Goal: Information Seeking & Learning: Learn about a topic

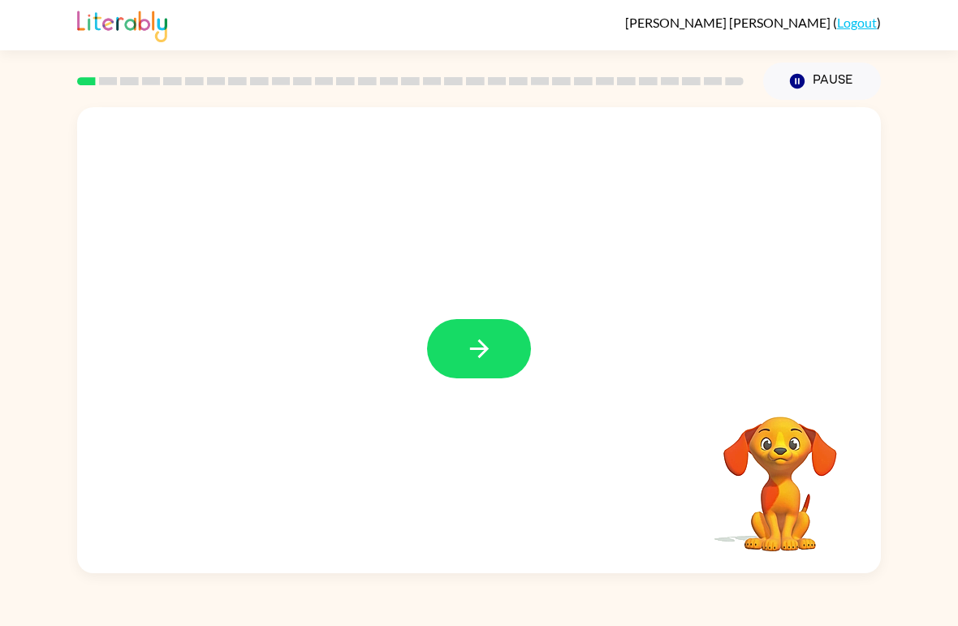
click at [11, 195] on div "Your browser must support playing .mp4 files to use Literably. Please try using…" at bounding box center [479, 337] width 958 height 474
click at [504, 346] on button "button" at bounding box center [479, 348] width 104 height 59
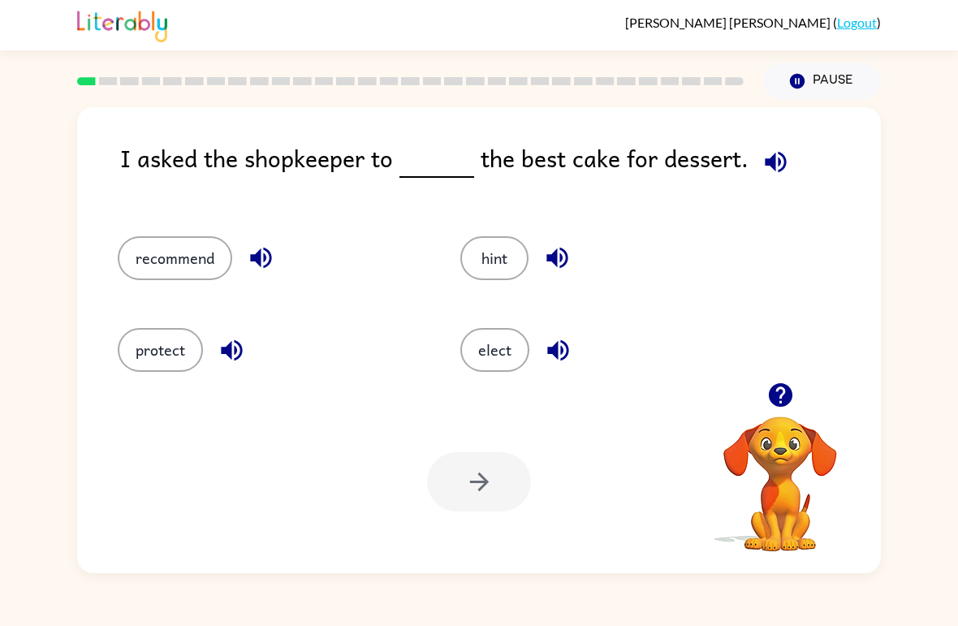
click at [924, 314] on div "I asked the shopkeeper to the best cake for dessert. recommend hint protect ele…" at bounding box center [479, 337] width 958 height 474
click at [141, 347] on button "protect" at bounding box center [160, 350] width 85 height 44
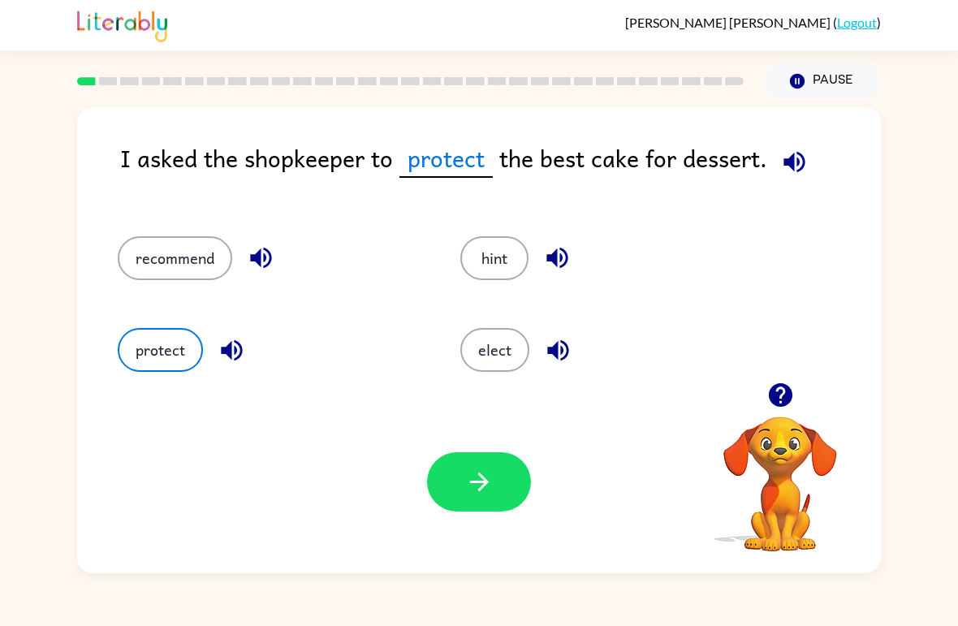
click at [482, 478] on icon "button" at bounding box center [478, 482] width 19 height 19
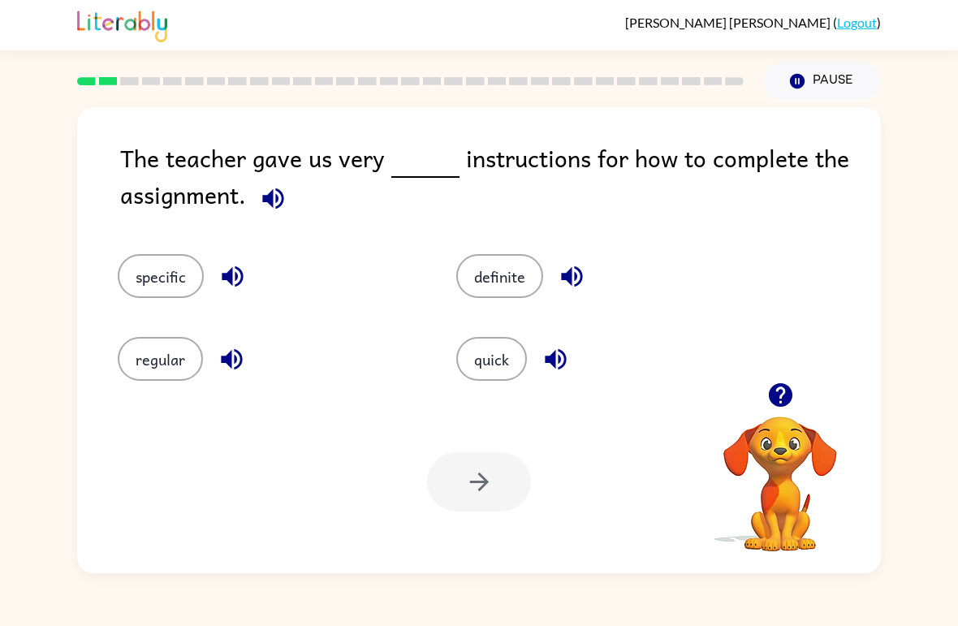
click at [957, 479] on div "The teacher gave us very instructions for how to complete the assignment. speci…" at bounding box center [479, 337] width 958 height 474
click at [3, 384] on div "The teacher gave us very instructions for how to complete the assignment. speci…" at bounding box center [479, 337] width 958 height 474
click at [3, 352] on div "The teacher gave us very instructions for how to complete the assignment. speci…" at bounding box center [479, 337] width 958 height 474
click at [954, 457] on div "The teacher gave us very instructions for how to complete the assignment. speci…" at bounding box center [479, 337] width 958 height 474
click at [475, 359] on button "quick" at bounding box center [491, 359] width 71 height 44
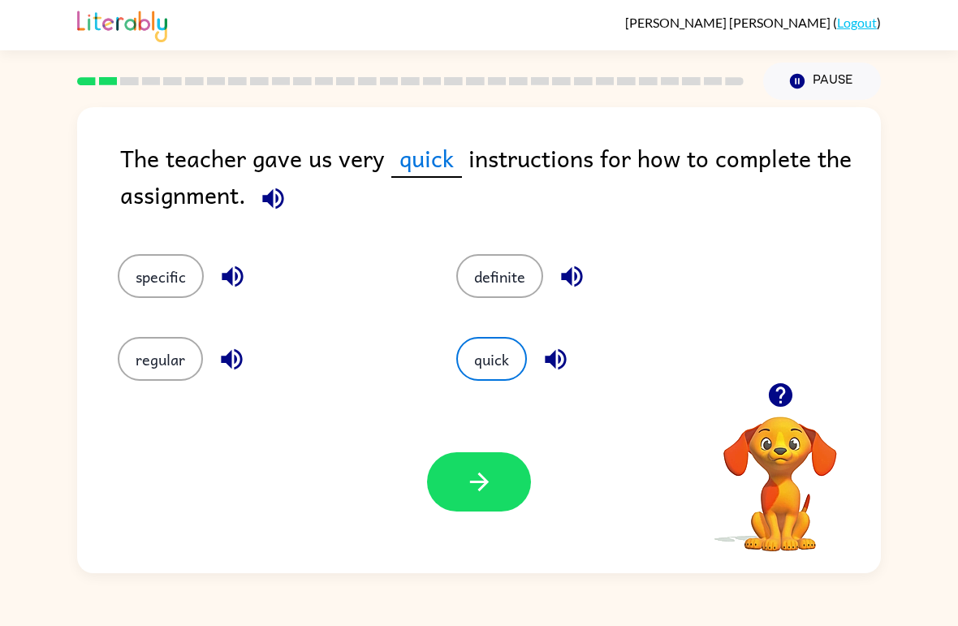
click at [466, 477] on icon "button" at bounding box center [479, 482] width 28 height 28
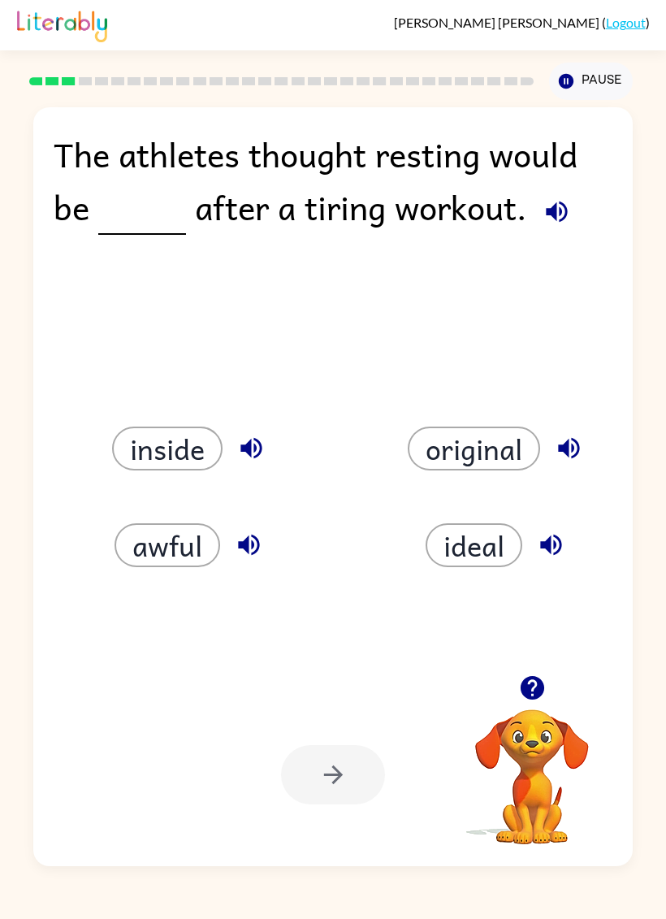
click at [584, 0] on html "[PERSON_NAME] ( Logout ) Pause Pause The athletes thought resting would be afte…" at bounding box center [333, 459] width 666 height 919
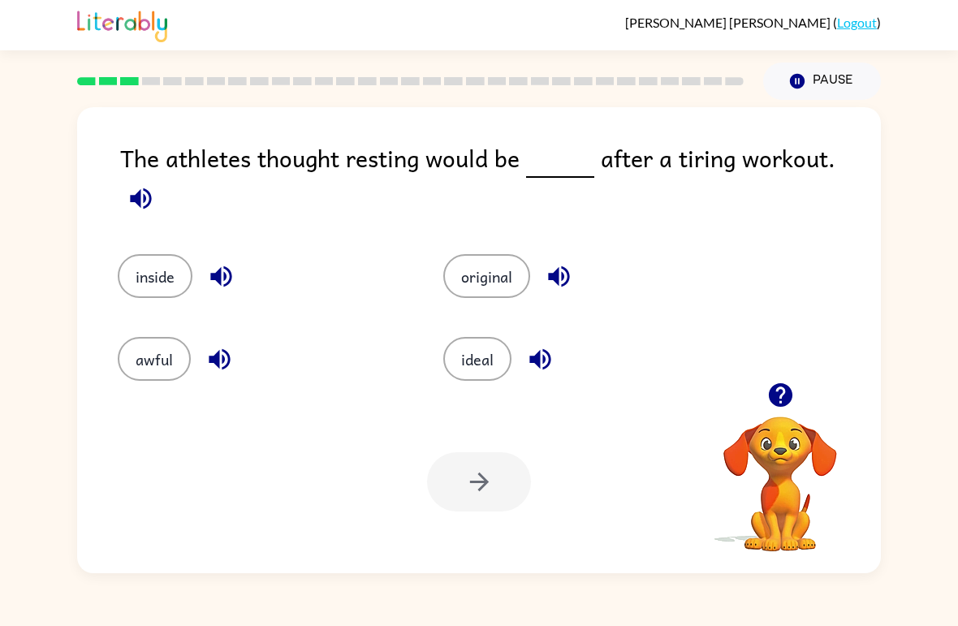
click at [867, 262] on div "The athletes thought resting would be after a tiring workout. inside original a…" at bounding box center [479, 340] width 804 height 466
click at [6, 366] on div "The athletes thought resting would be after a tiring workout. inside original a…" at bounding box center [479, 337] width 958 height 474
click at [861, 474] on video "Your browser must support playing .mp4 files to use Literably. Please try using…" at bounding box center [780, 473] width 162 height 162
click at [476, 369] on button "ideal" at bounding box center [477, 359] width 68 height 44
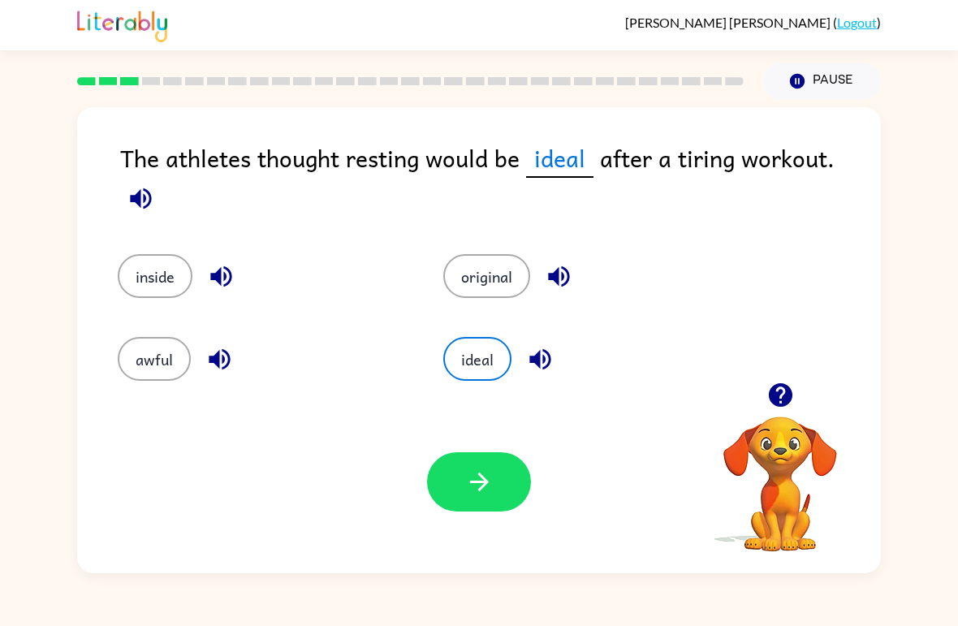
click at [499, 264] on button "original" at bounding box center [486, 276] width 87 height 44
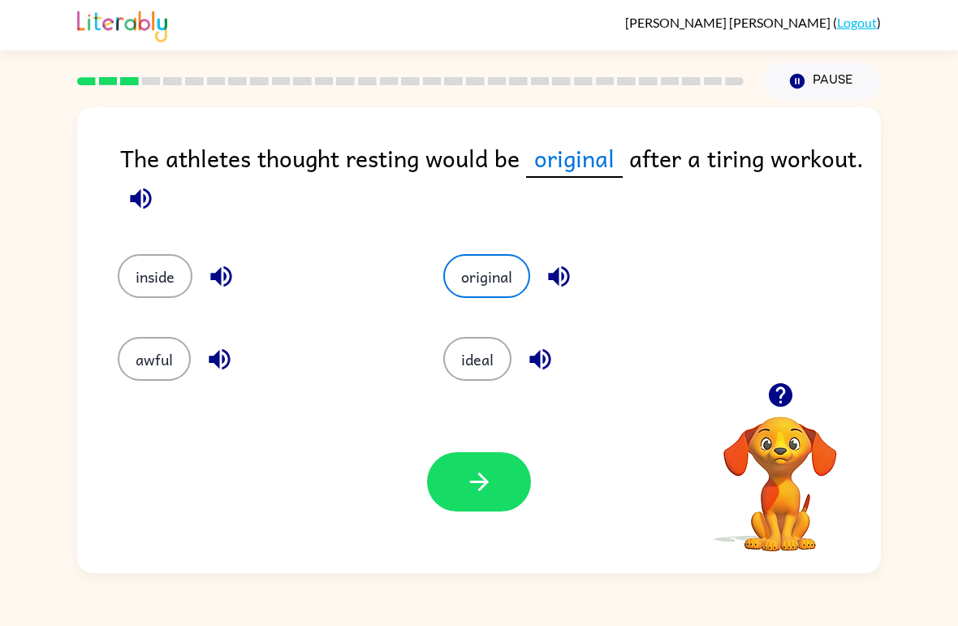
click at [524, 483] on button "button" at bounding box center [479, 481] width 104 height 59
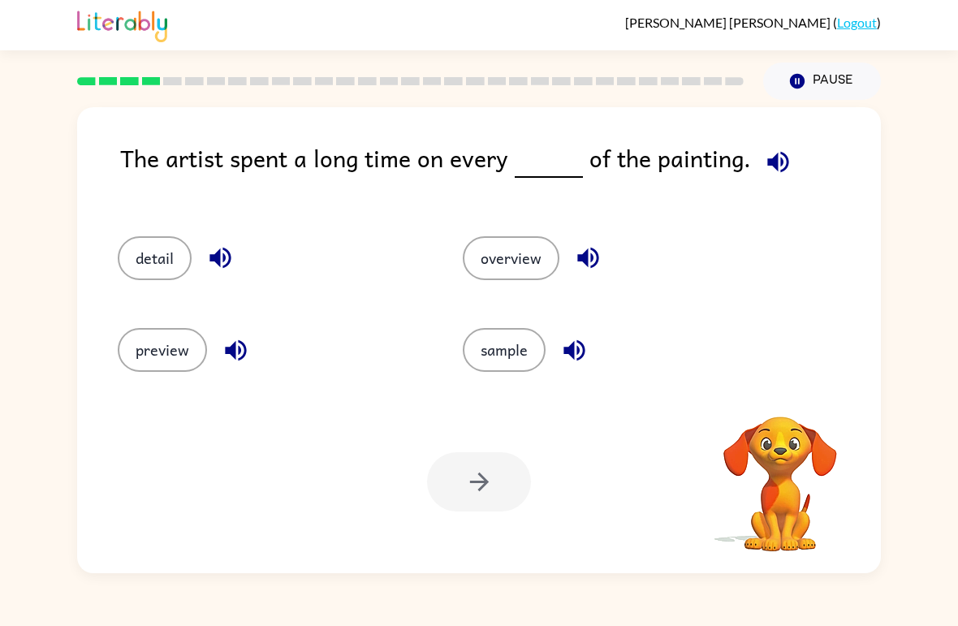
click at [128, 344] on button "preview" at bounding box center [162, 350] width 89 height 44
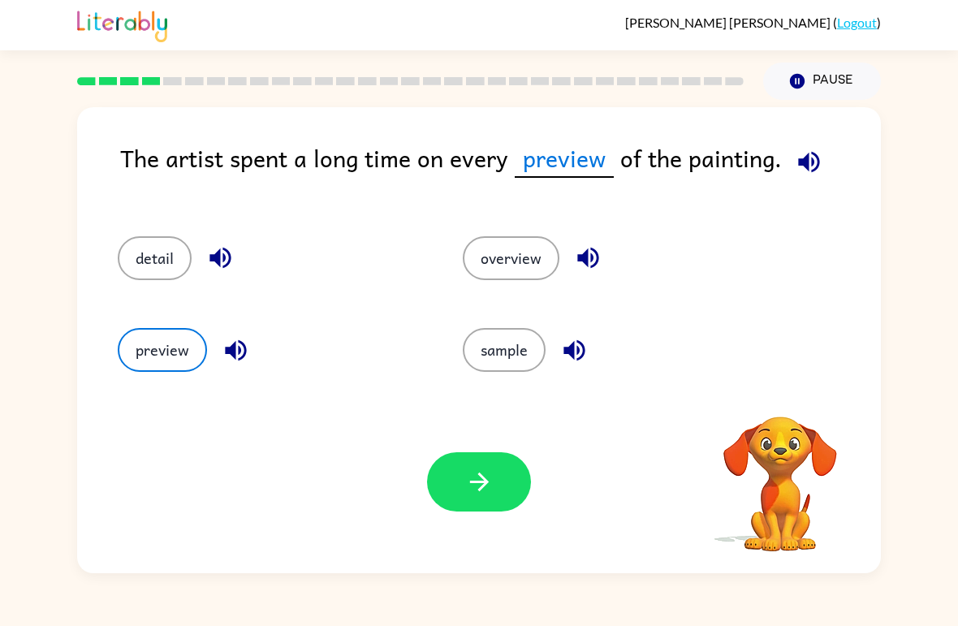
click at [508, 479] on button "button" at bounding box center [479, 481] width 104 height 59
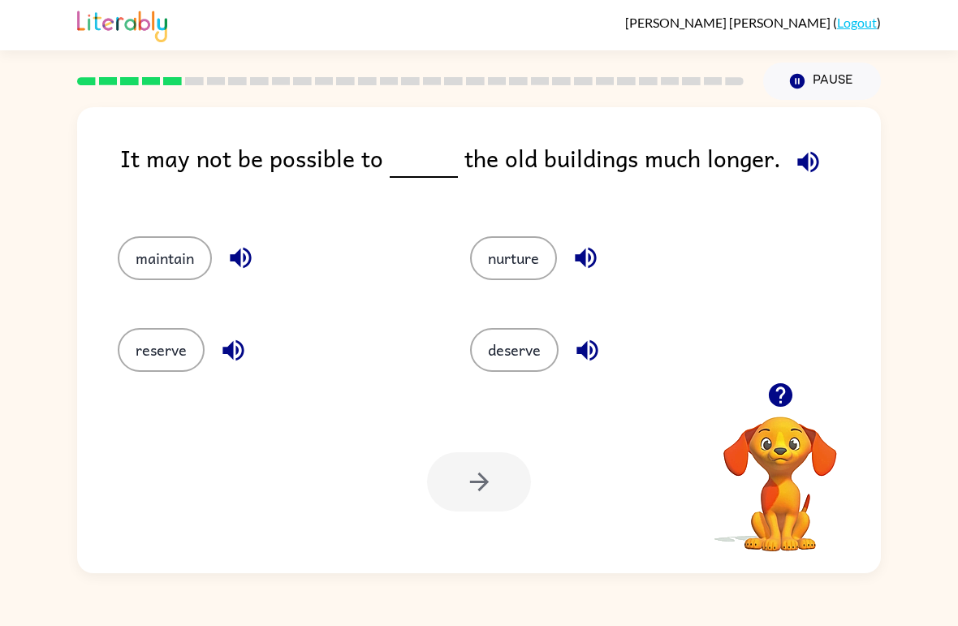
click at [151, 357] on button "reserve" at bounding box center [161, 350] width 87 height 44
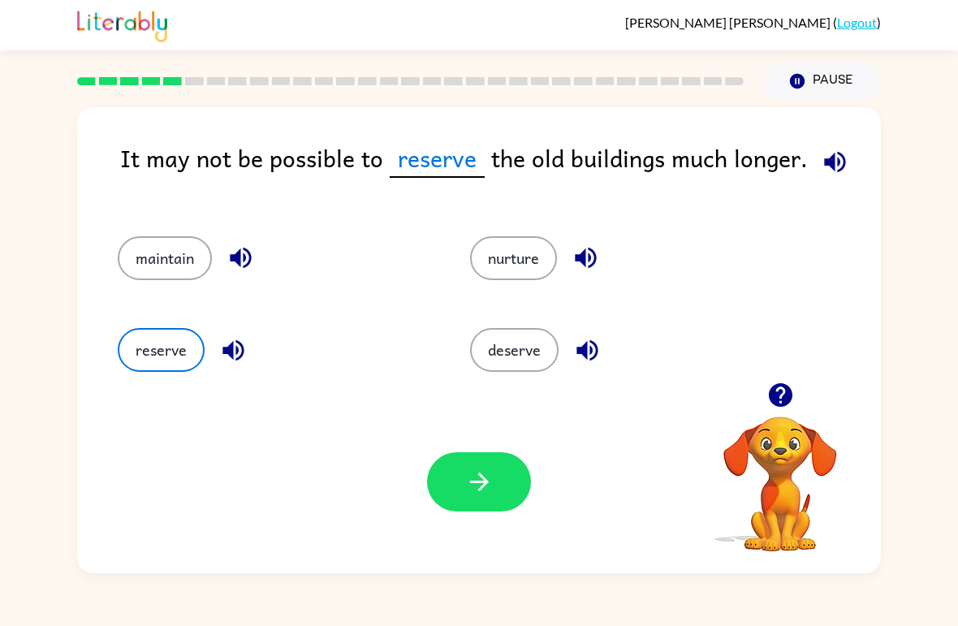
click at [521, 476] on button "button" at bounding box center [479, 481] width 104 height 59
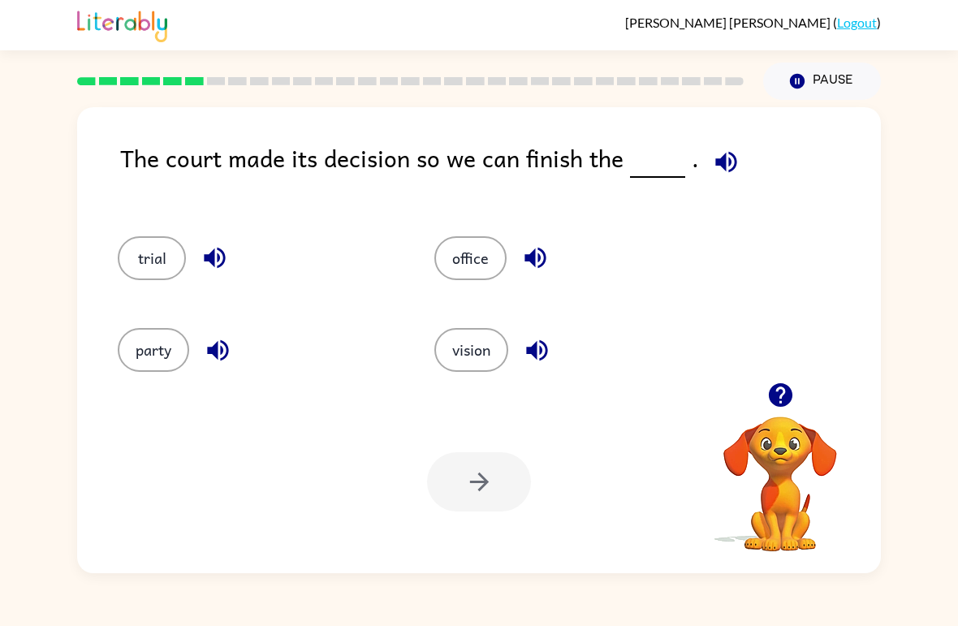
click at [89, 53] on div "Pause Pause" at bounding box center [479, 79] width 804 height 59
click at [135, 346] on button "party" at bounding box center [153, 350] width 71 height 44
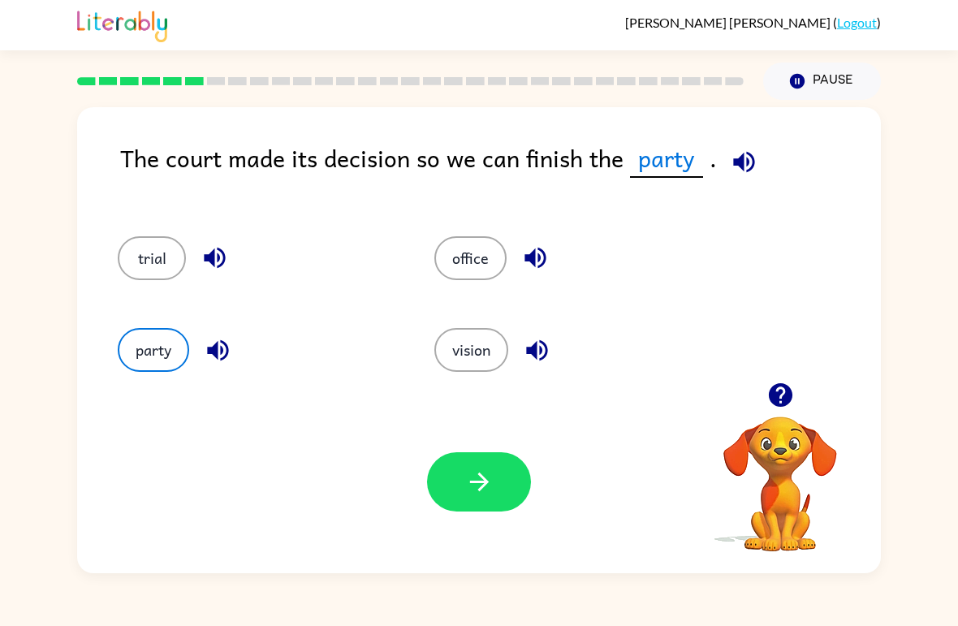
click at [513, 473] on button "button" at bounding box center [479, 481] width 104 height 59
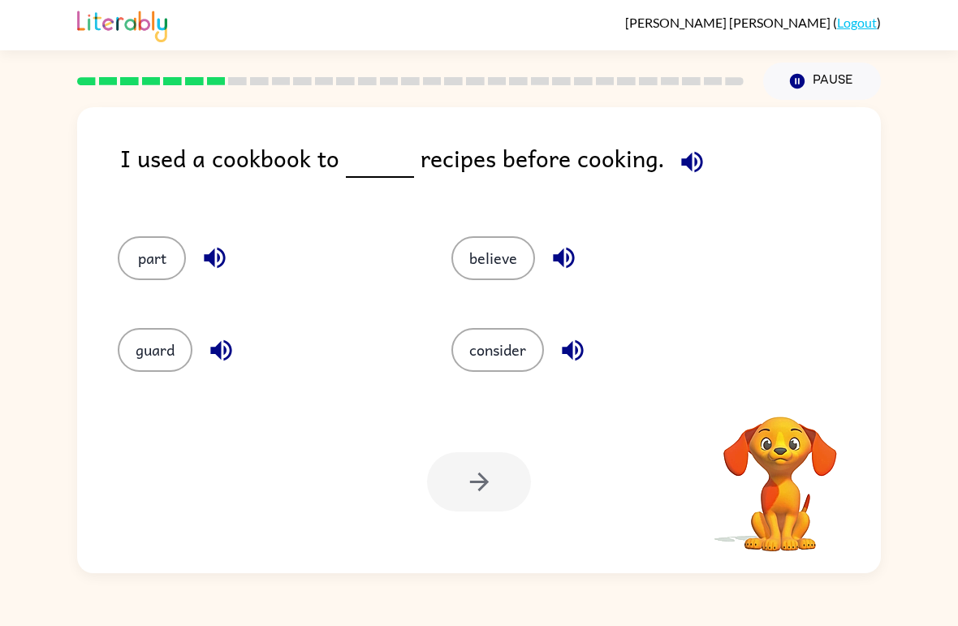
click at [947, 328] on div "I used a cookbook to recipes before cooking. part believe guard consider Your b…" at bounding box center [479, 337] width 958 height 474
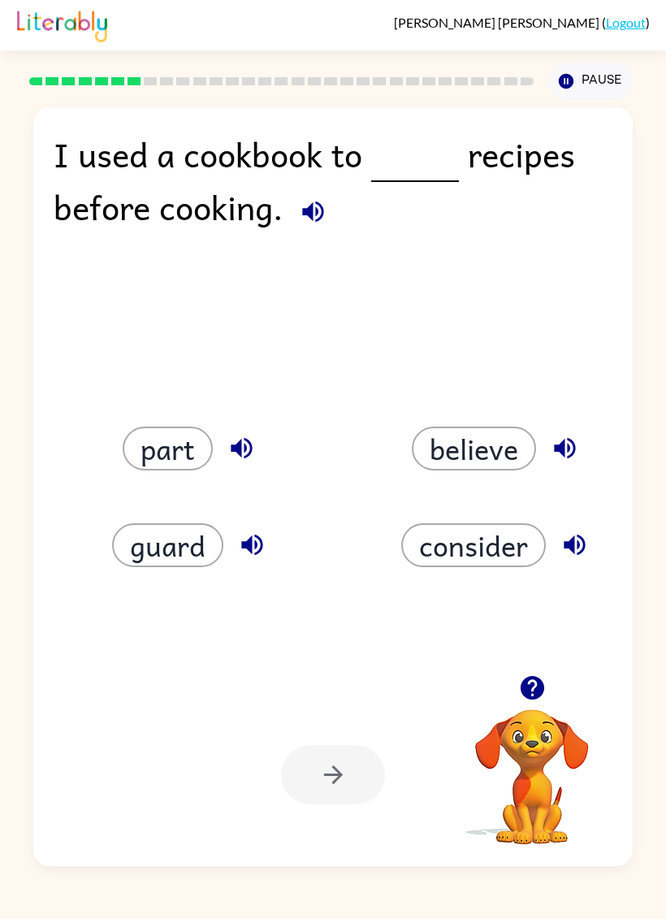
click at [594, 591] on div "I used a cookbook to recipes before cooking. part believe guard consider Your b…" at bounding box center [332, 486] width 599 height 759
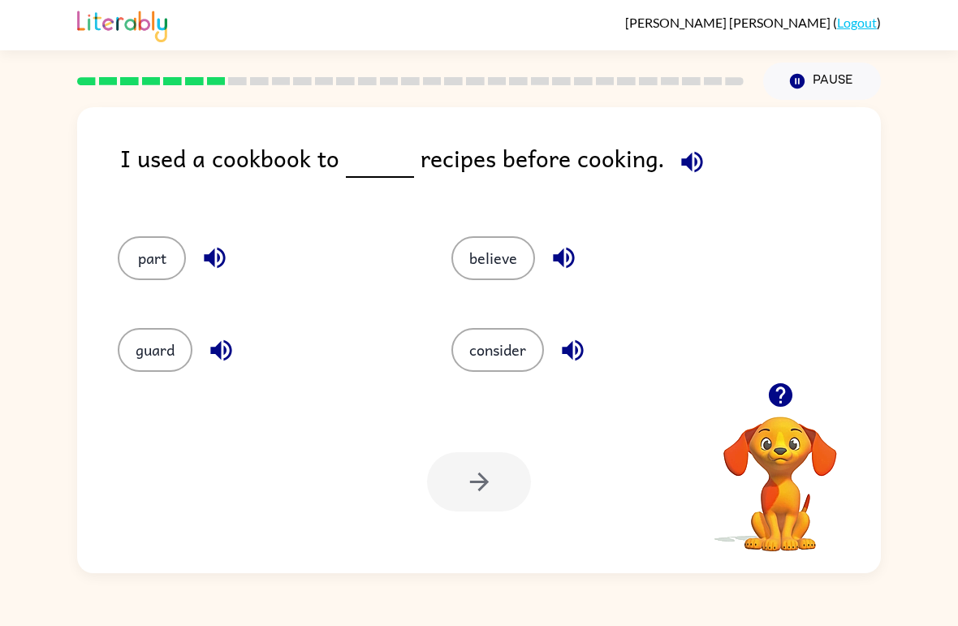
click at [508, 350] on button "consider" at bounding box center [498, 350] width 93 height 44
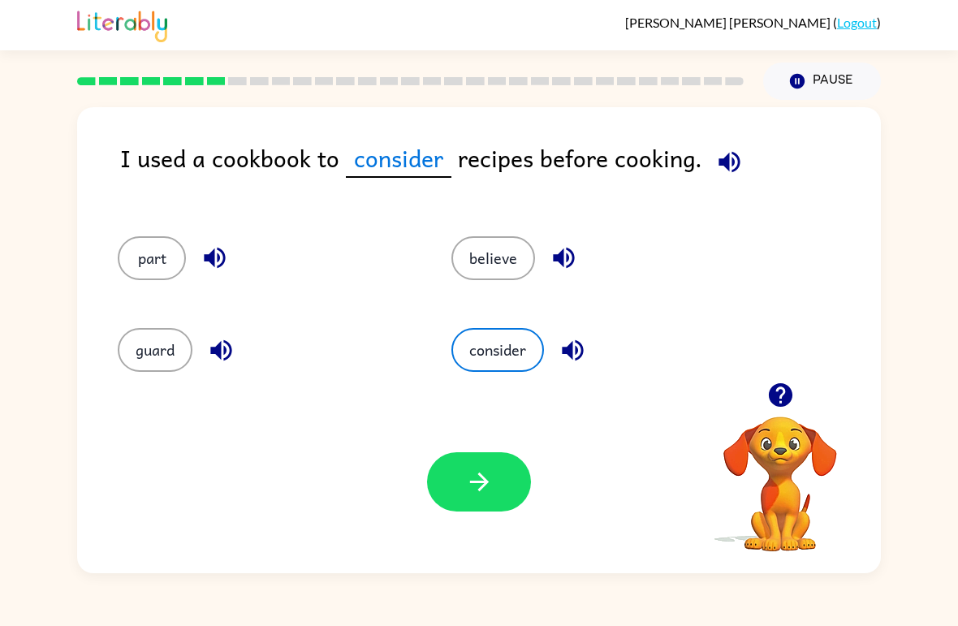
click at [496, 480] on button "button" at bounding box center [479, 481] width 104 height 59
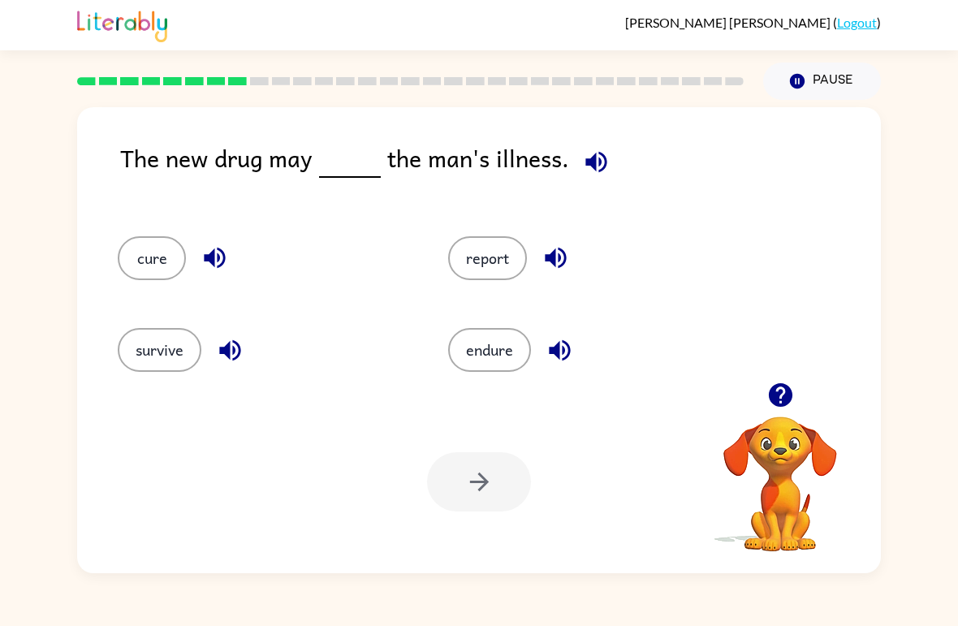
click at [141, 254] on button "cure" at bounding box center [152, 258] width 68 height 44
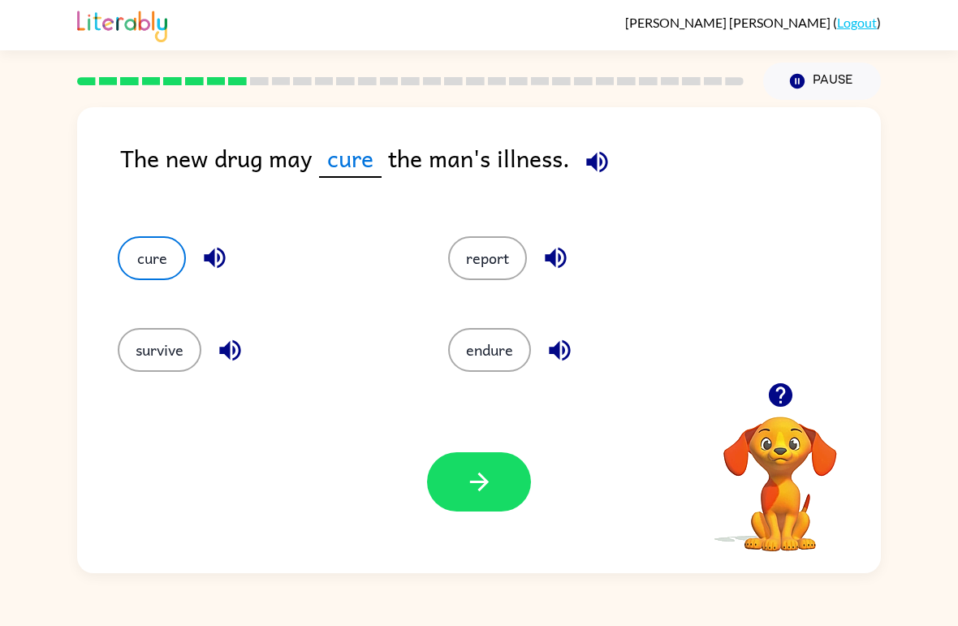
click at [508, 502] on button "button" at bounding box center [479, 481] width 104 height 59
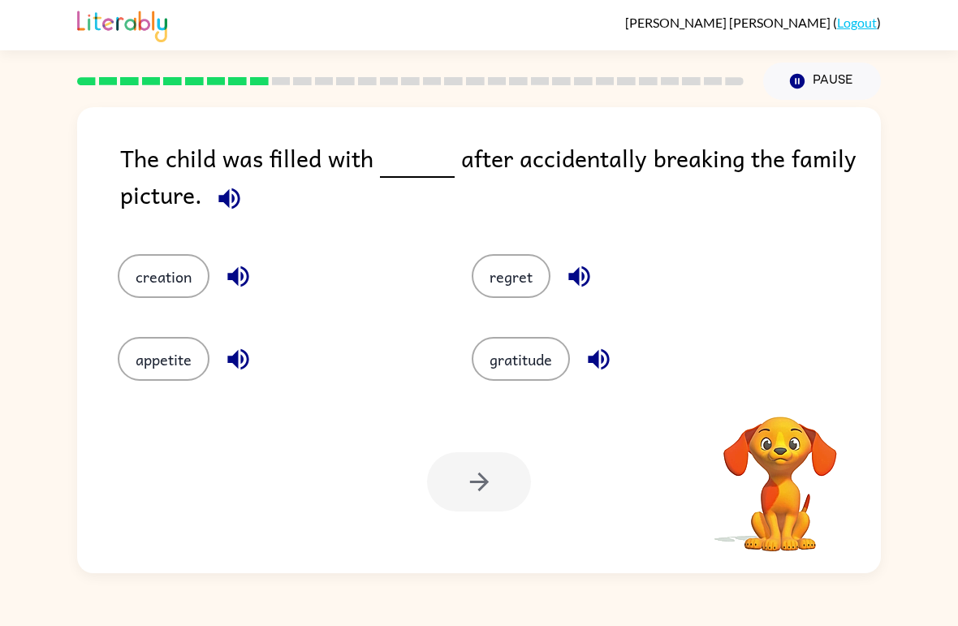
click at [150, 353] on button "appetite" at bounding box center [164, 359] width 92 height 44
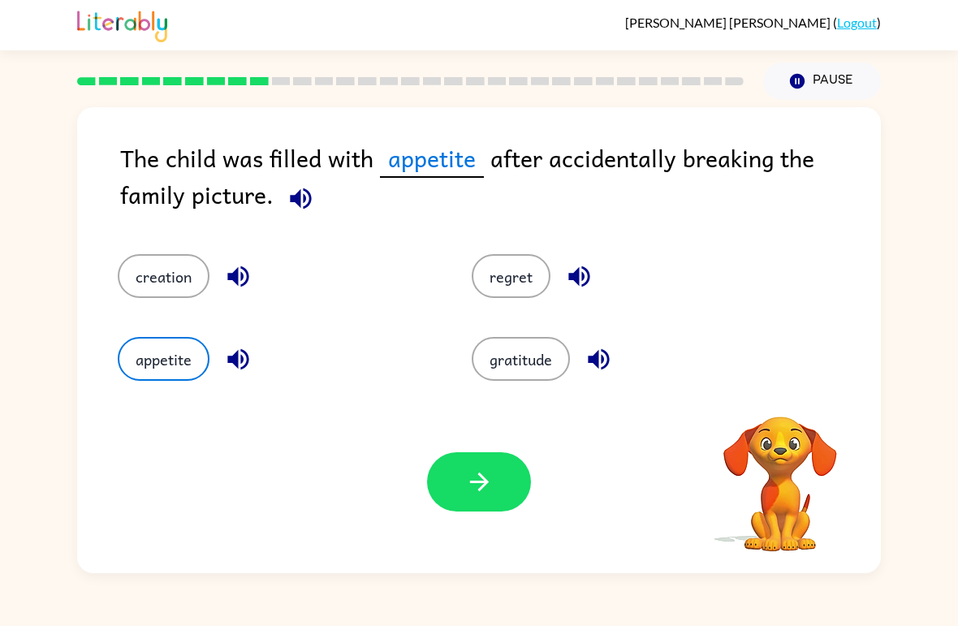
click at [491, 475] on icon "button" at bounding box center [479, 482] width 28 height 28
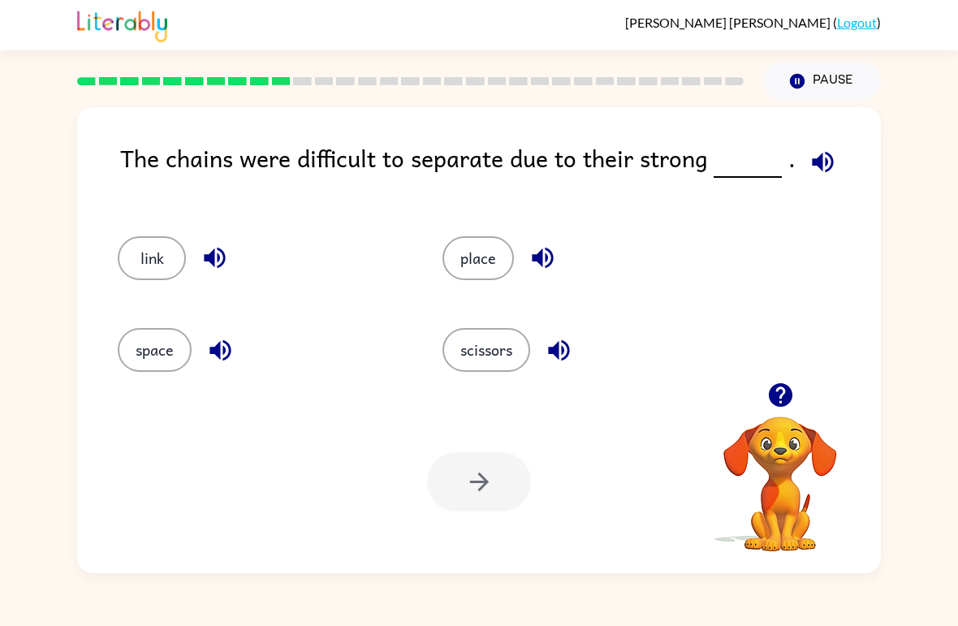
click at [58, 562] on div "The chains were difficult to separate due to their strong . link place space sc…" at bounding box center [479, 337] width 958 height 474
click at [950, 67] on div "[PERSON_NAME] ( Logout ) Pause Pause The chains were difficult to separate due …" at bounding box center [479, 313] width 958 height 626
click at [956, 206] on div "The chains were difficult to separate due to their strong . link place space sc…" at bounding box center [479, 337] width 958 height 474
click at [956, 609] on div "[PERSON_NAME] ( Logout ) Pause Pause The chains were difficult to separate due …" at bounding box center [479, 313] width 958 height 626
click at [517, 337] on button "scissors" at bounding box center [487, 350] width 88 height 44
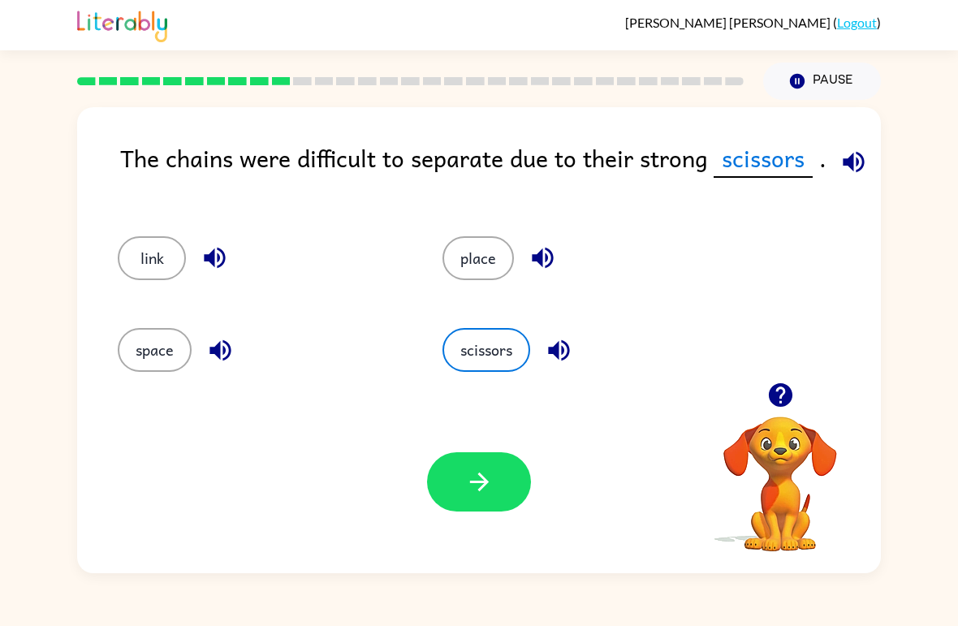
click at [482, 475] on icon "button" at bounding box center [479, 482] width 28 height 28
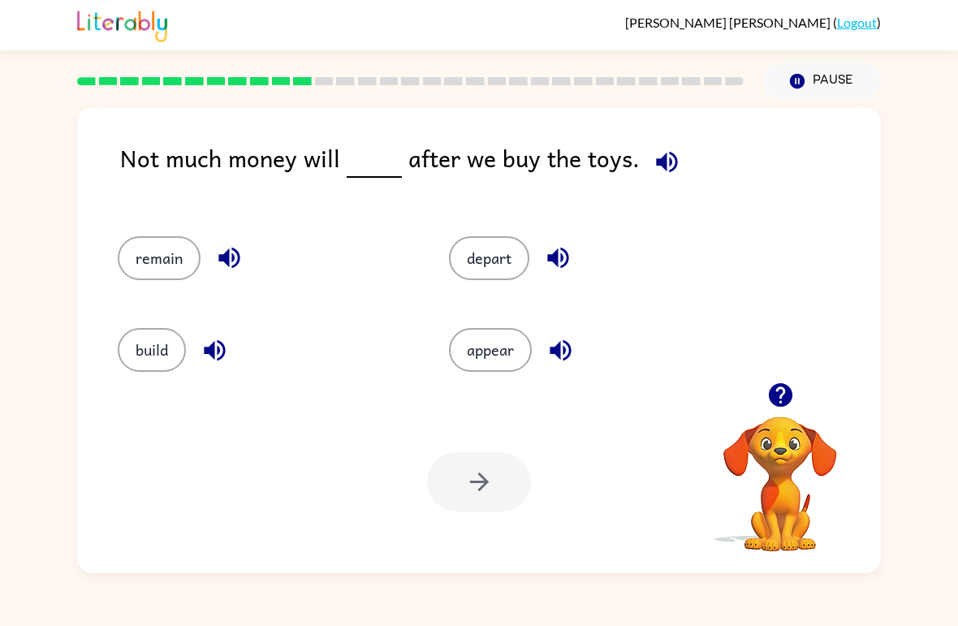
click at [151, 254] on button "remain" at bounding box center [159, 258] width 83 height 44
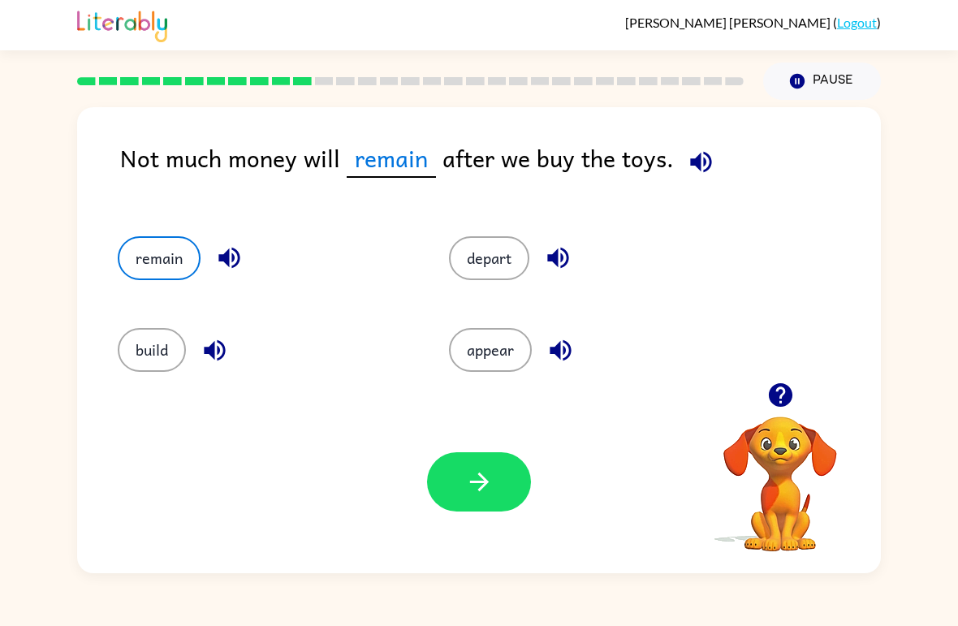
click at [495, 469] on button "button" at bounding box center [479, 481] width 104 height 59
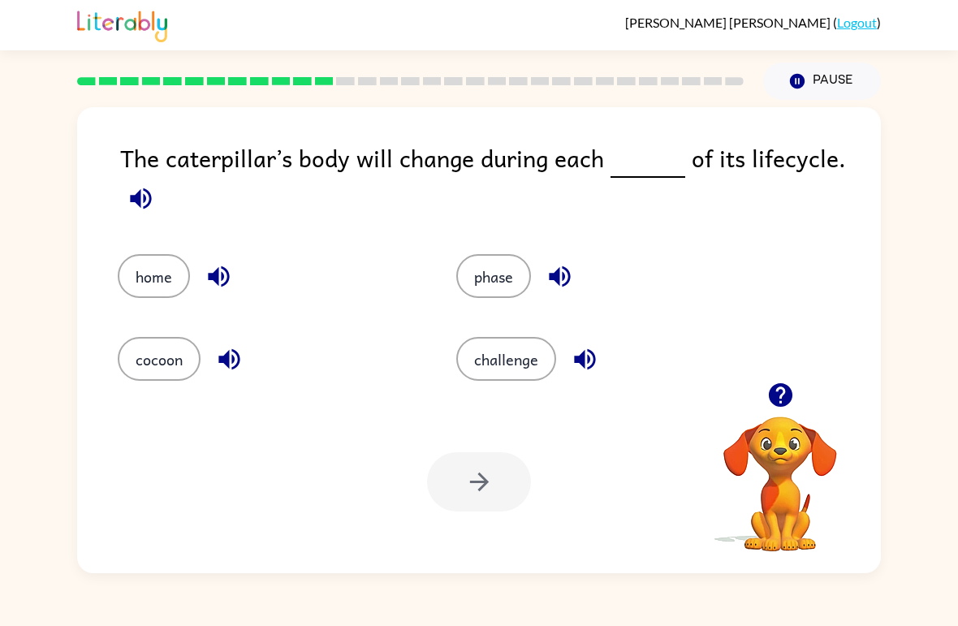
click at [142, 189] on icon "button" at bounding box center [141, 198] width 28 height 28
click at [151, 200] on icon "button" at bounding box center [140, 198] width 21 height 21
click at [141, 361] on button "cocoon" at bounding box center [159, 359] width 83 height 44
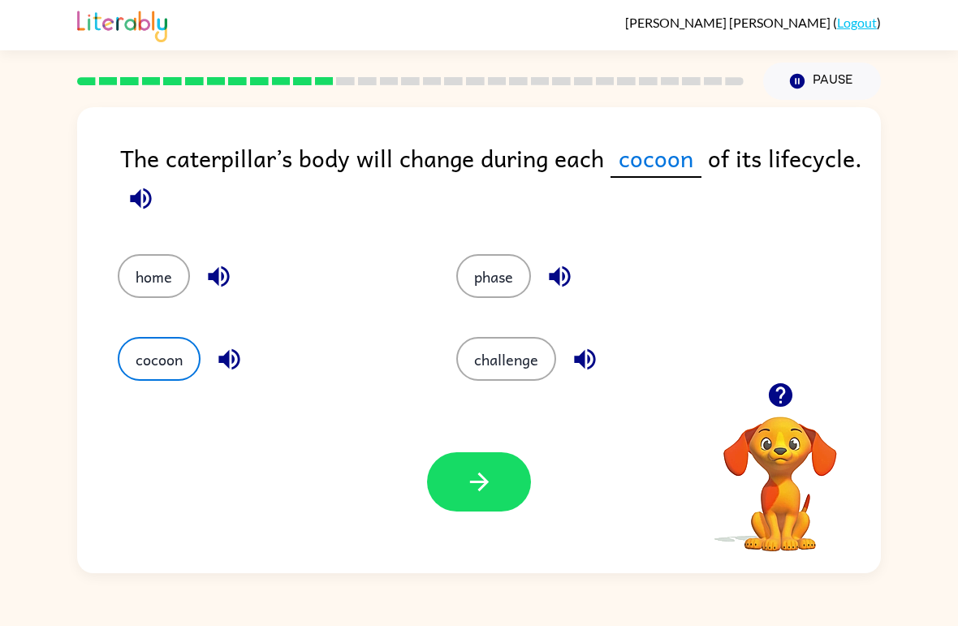
click at [502, 500] on button "button" at bounding box center [479, 481] width 104 height 59
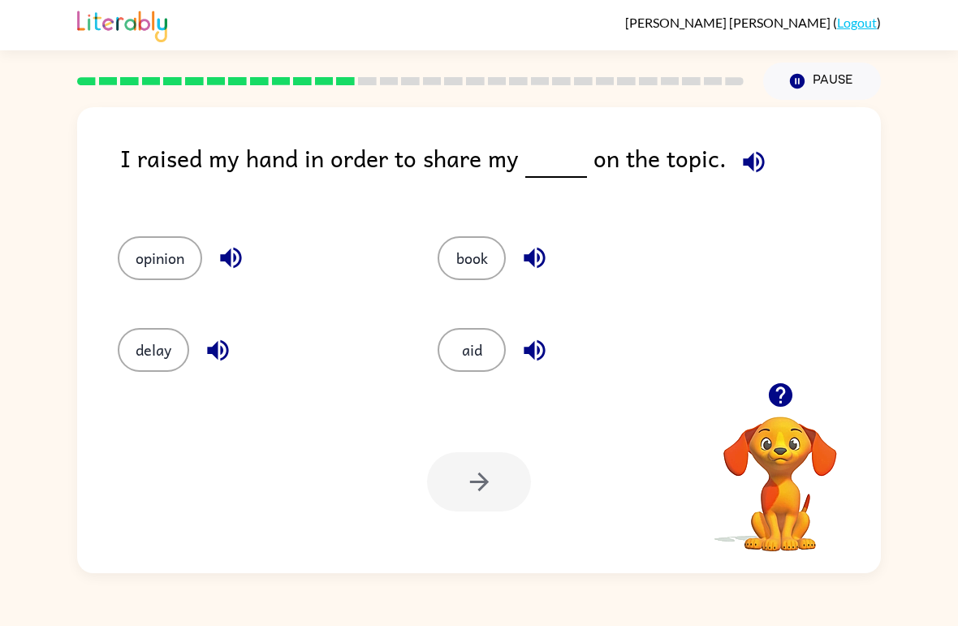
click at [821, 180] on div "I raised my hand in order to share my on the topic." at bounding box center [500, 172] width 761 height 64
click at [749, 160] on icon "button" at bounding box center [753, 161] width 21 height 21
click at [176, 252] on button "opinion" at bounding box center [160, 258] width 84 height 44
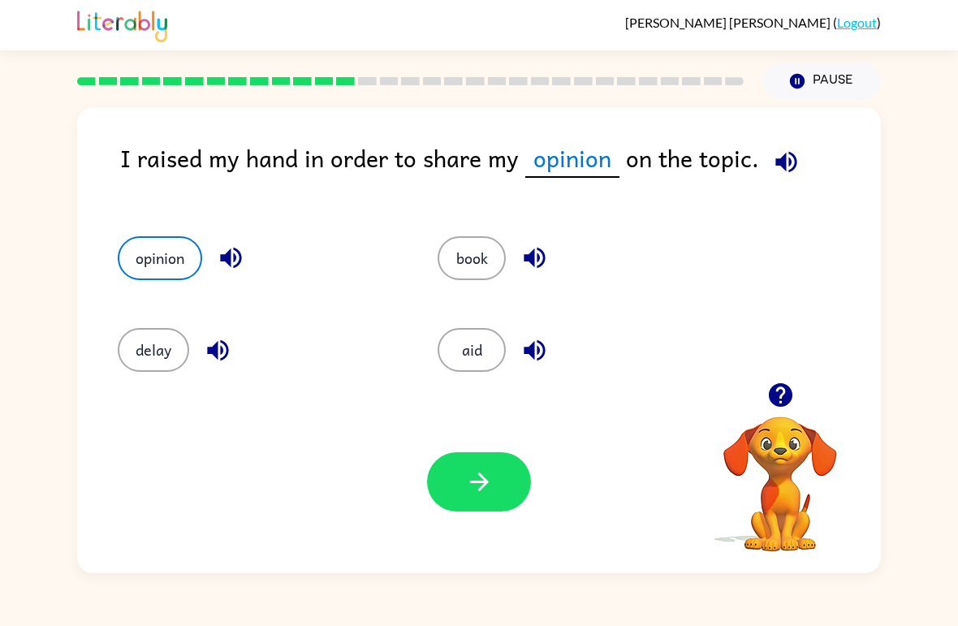
click at [513, 490] on button "button" at bounding box center [479, 481] width 104 height 59
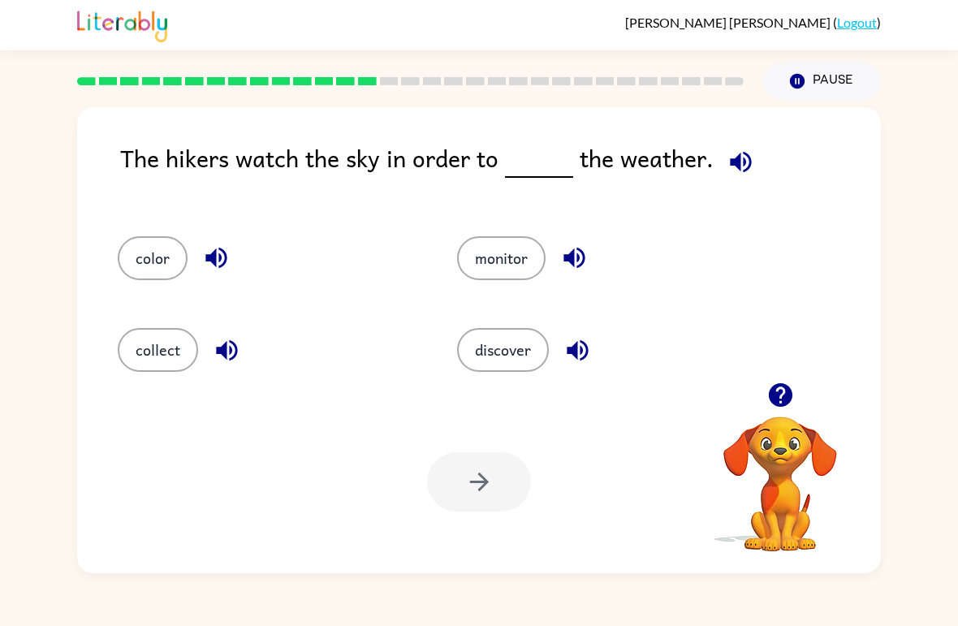
click at [740, 166] on icon "button" at bounding box center [740, 161] width 21 height 21
click at [743, 168] on icon "button" at bounding box center [740, 161] width 21 height 21
click at [506, 239] on button "monitor" at bounding box center [501, 258] width 89 height 44
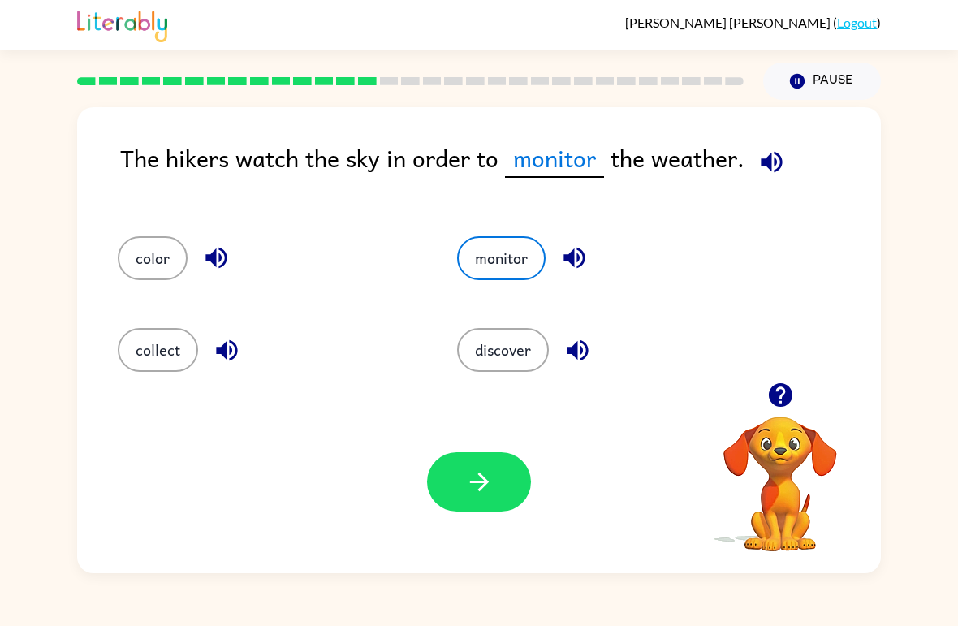
click at [469, 480] on icon "button" at bounding box center [479, 482] width 28 height 28
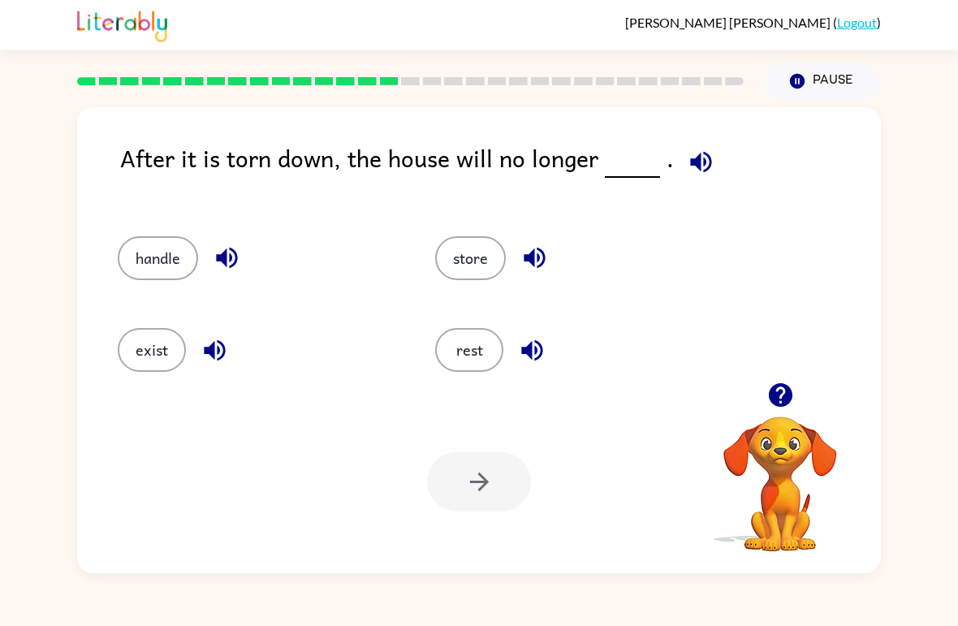
click at [687, 166] on icon "button" at bounding box center [701, 162] width 28 height 28
click at [135, 333] on button "exist" at bounding box center [152, 350] width 68 height 44
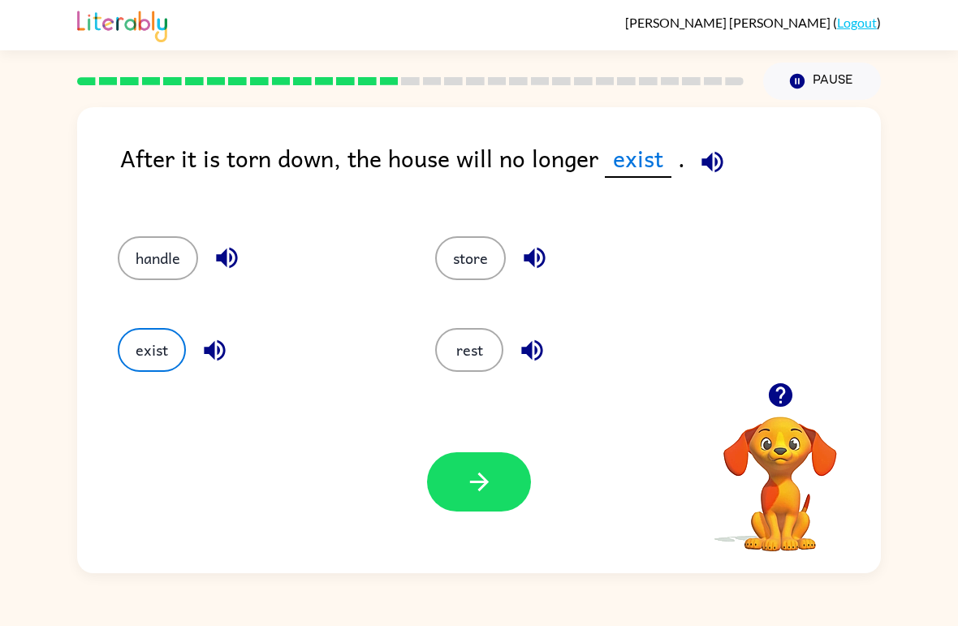
click at [493, 493] on icon "button" at bounding box center [479, 482] width 28 height 28
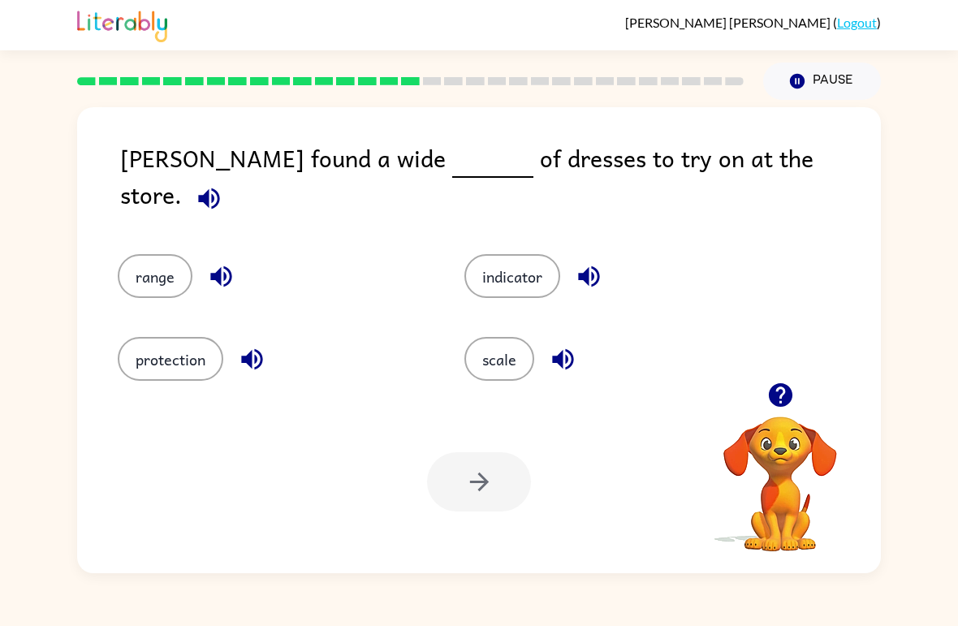
click at [518, 347] on button "scale" at bounding box center [500, 359] width 70 height 44
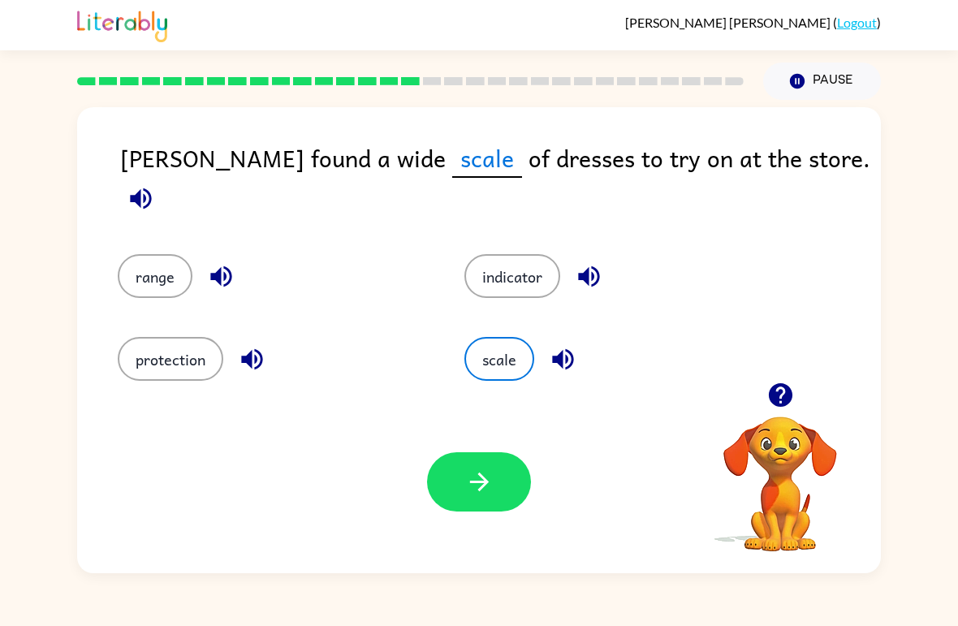
click at [513, 495] on button "button" at bounding box center [479, 481] width 104 height 59
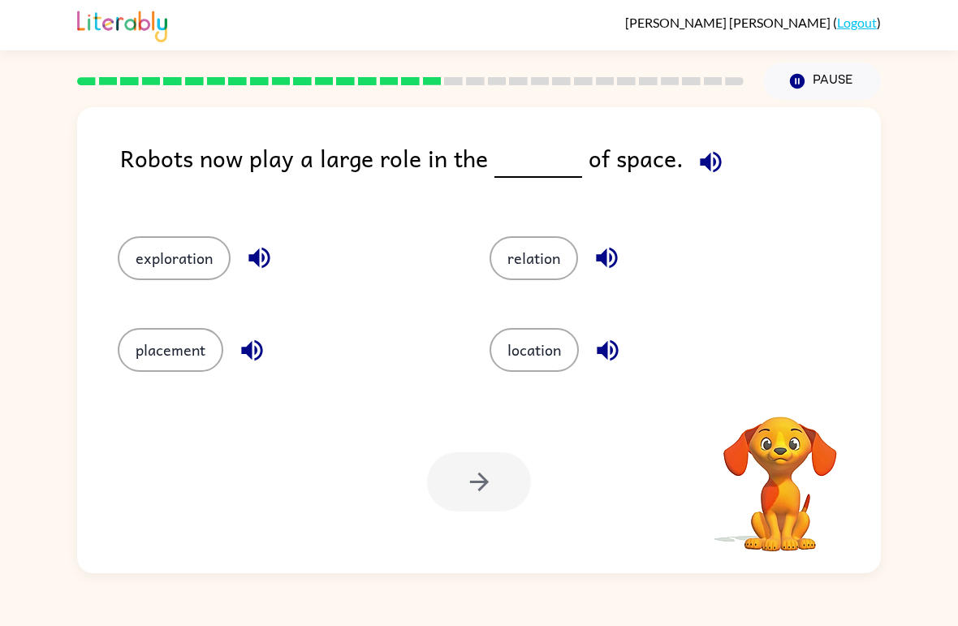
click at [700, 167] on icon "button" at bounding box center [710, 161] width 21 height 21
click at [697, 170] on icon "button" at bounding box center [711, 162] width 28 height 28
click at [573, 353] on button "location" at bounding box center [534, 350] width 89 height 44
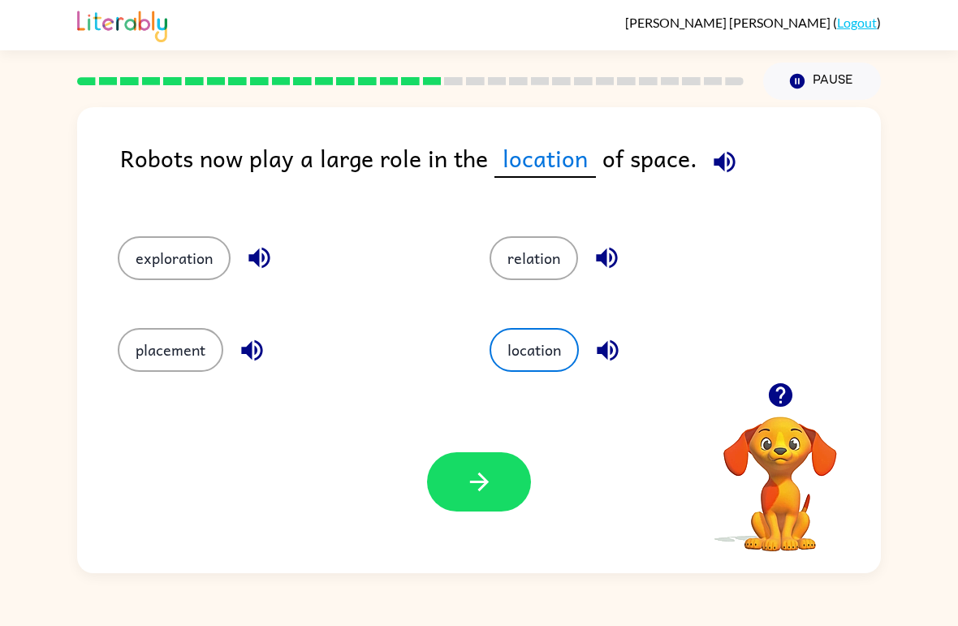
click at [461, 487] on button "button" at bounding box center [479, 481] width 104 height 59
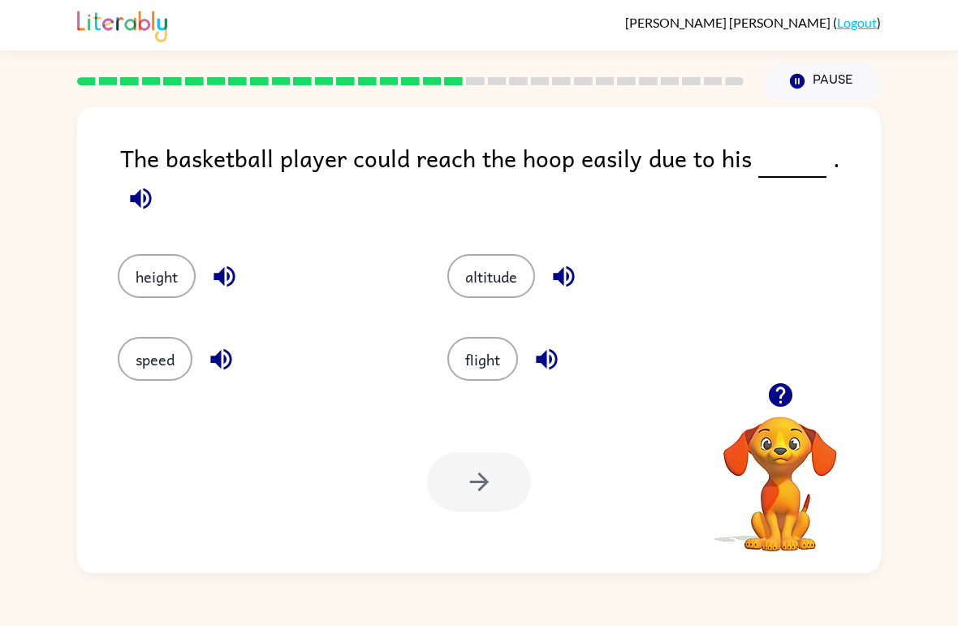
click at [151, 188] on icon "button" at bounding box center [140, 198] width 21 height 21
click at [479, 513] on div "Your browser must support playing .mp4 files to use Literably. Please try using…" at bounding box center [479, 482] width 804 height 183
click at [490, 347] on button "flight" at bounding box center [483, 359] width 71 height 44
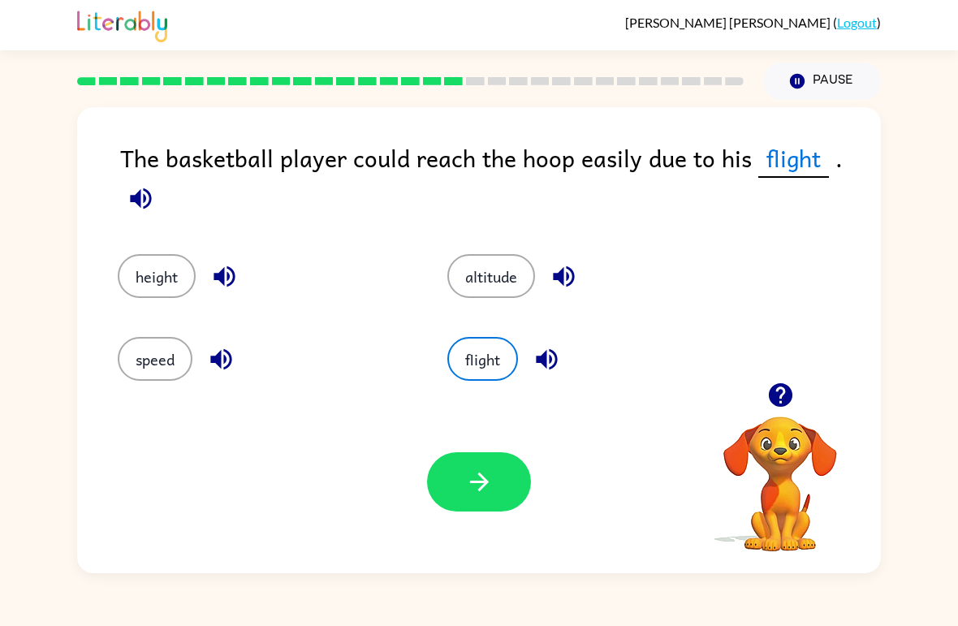
click at [508, 477] on button "button" at bounding box center [479, 481] width 104 height 59
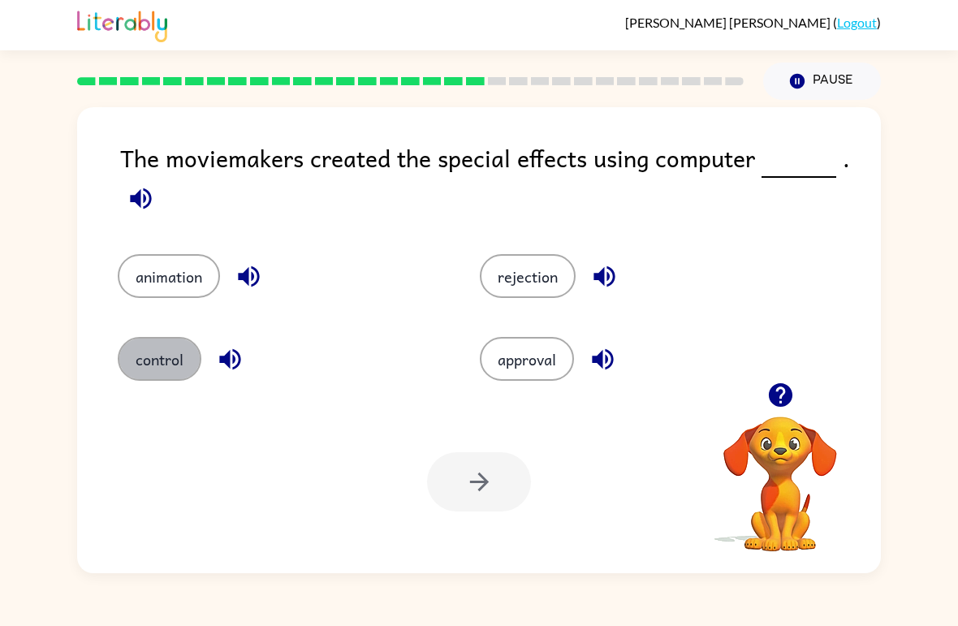
click at [190, 369] on button "control" at bounding box center [160, 359] width 84 height 44
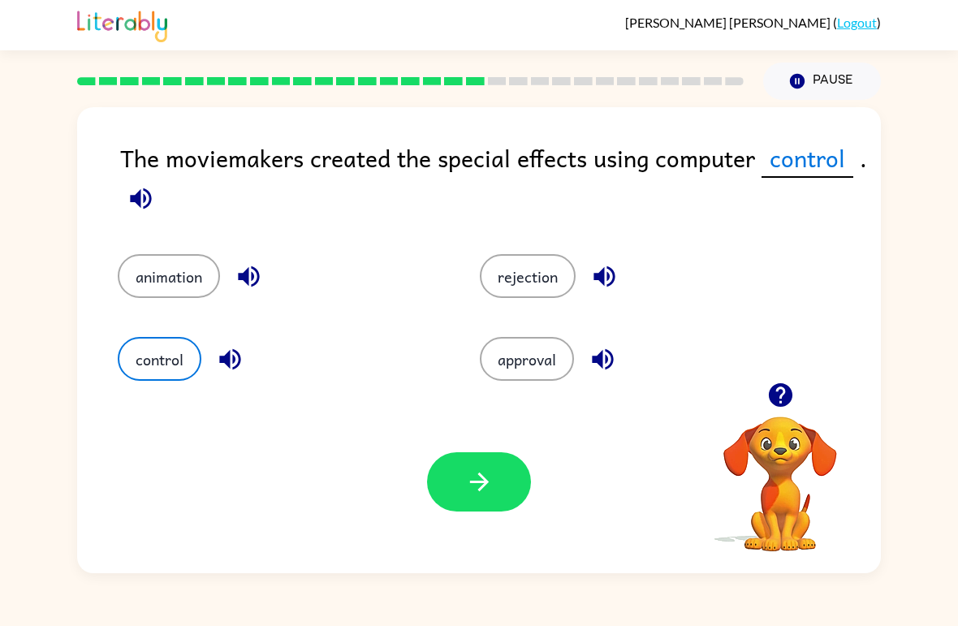
click at [508, 478] on button "button" at bounding box center [479, 481] width 104 height 59
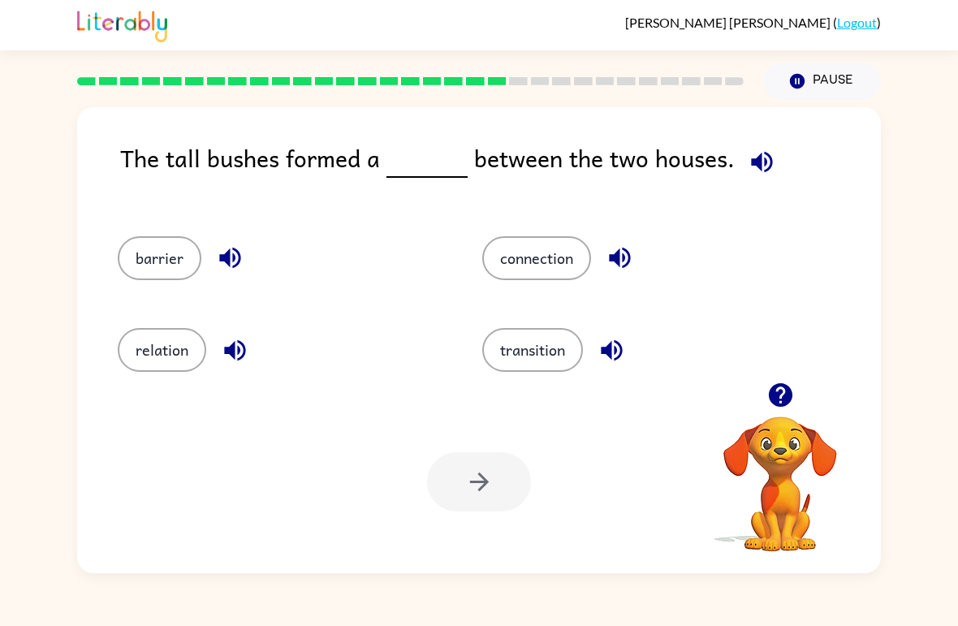
click at [155, 292] on div "barrier" at bounding box center [269, 252] width 365 height 92
click at [158, 249] on button "barrier" at bounding box center [160, 258] width 84 height 44
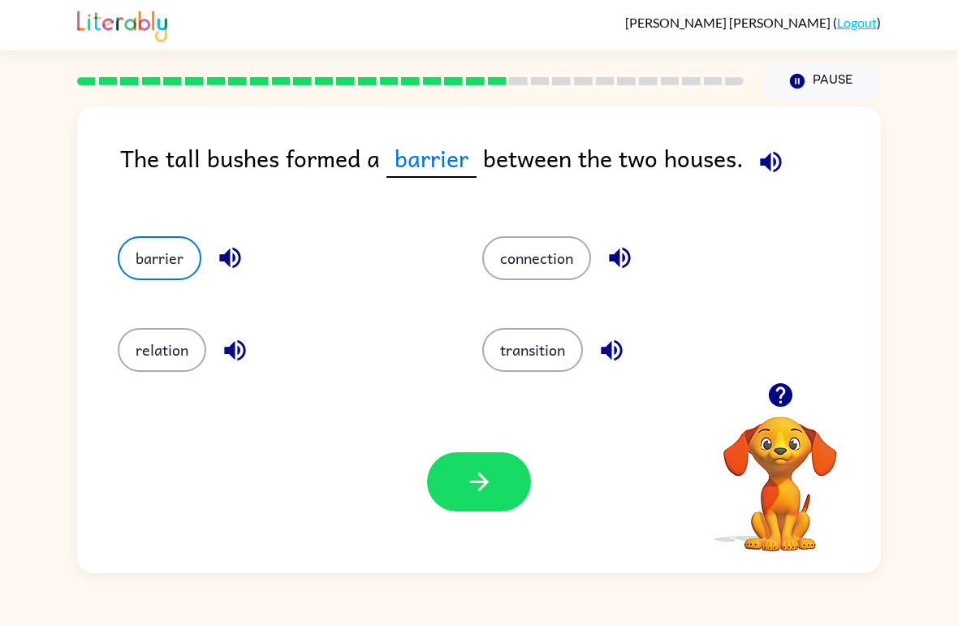
click at [500, 487] on button "button" at bounding box center [479, 481] width 104 height 59
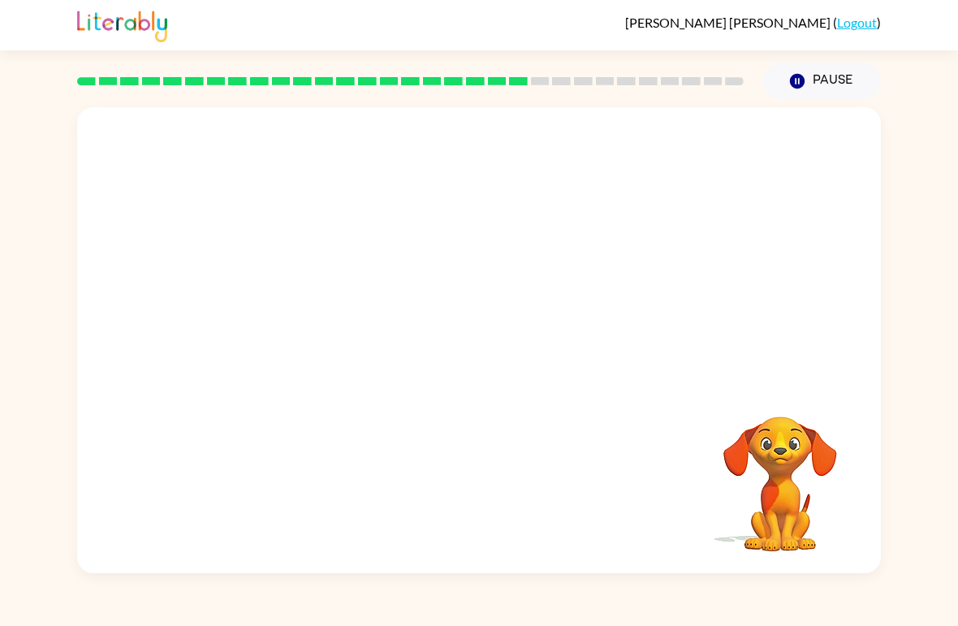
click at [906, 223] on div "Your browser must support playing .mp4 files to use Literably. Please try using…" at bounding box center [479, 337] width 958 height 474
click at [456, 329] on button "button" at bounding box center [479, 348] width 104 height 59
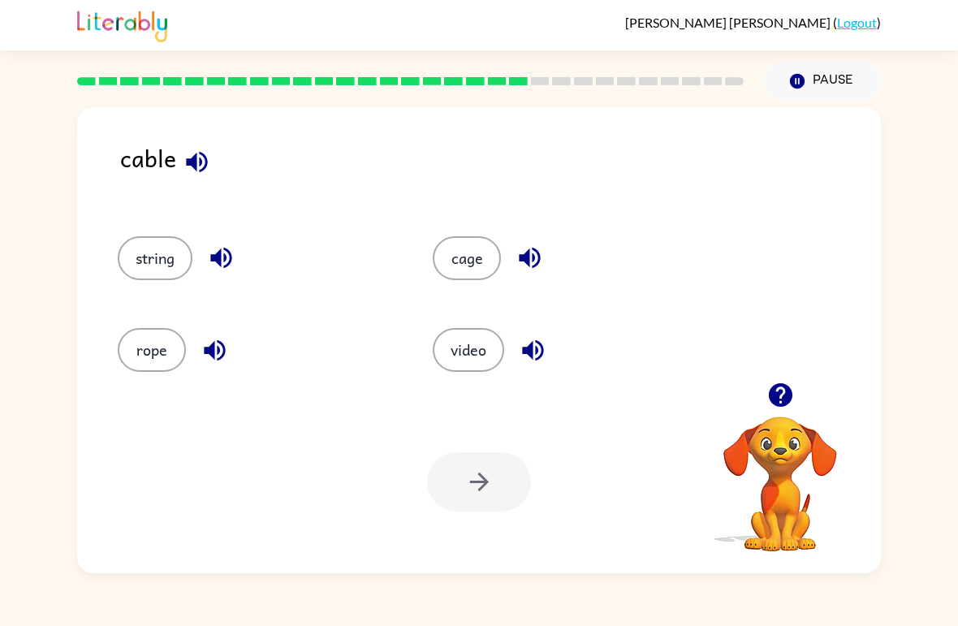
click at [200, 167] on icon "button" at bounding box center [196, 161] width 21 height 21
click at [193, 170] on icon "button" at bounding box center [197, 162] width 28 height 28
click at [203, 156] on icon "button" at bounding box center [196, 161] width 21 height 21
click at [141, 355] on button "rope" at bounding box center [152, 350] width 68 height 44
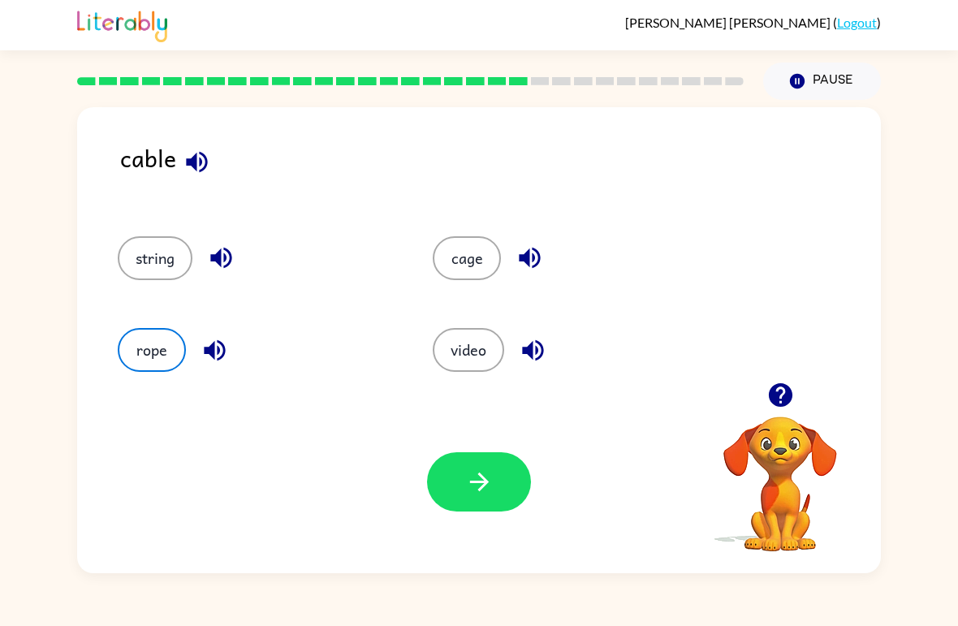
click at [145, 266] on button "string" at bounding box center [155, 258] width 75 height 44
click at [480, 489] on icon "button" at bounding box center [478, 482] width 19 height 19
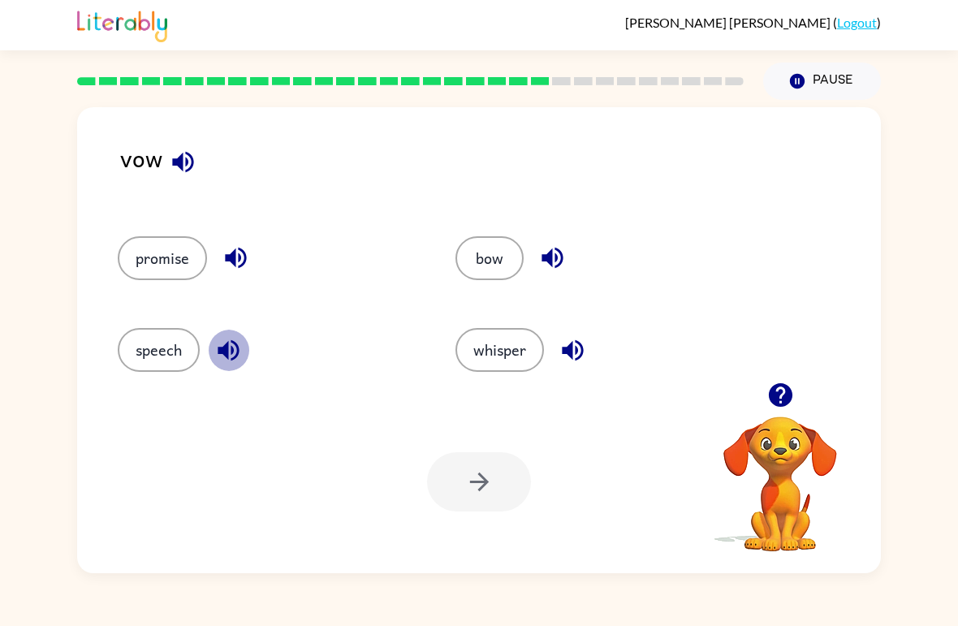
click at [223, 353] on icon "button" at bounding box center [228, 350] width 21 height 21
click at [232, 258] on icon "button" at bounding box center [235, 258] width 21 height 21
click at [552, 257] on icon "button" at bounding box center [552, 258] width 21 height 21
click at [517, 489] on div at bounding box center [479, 481] width 104 height 59
click at [483, 260] on button "bow" at bounding box center [490, 258] width 68 height 44
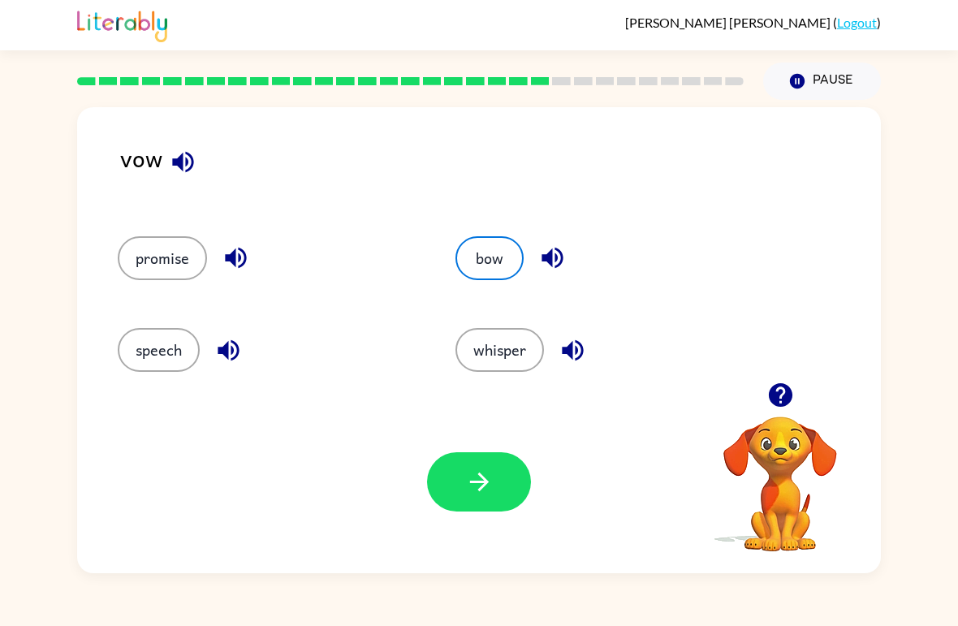
click at [515, 485] on button "button" at bounding box center [479, 481] width 104 height 59
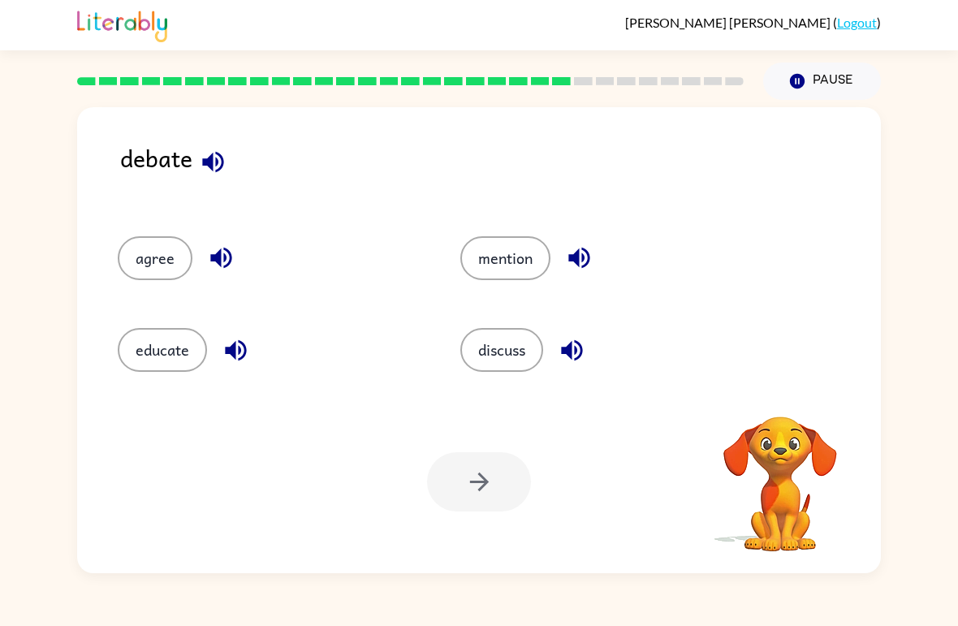
click at [219, 171] on icon "button" at bounding box center [212, 161] width 21 height 21
click at [236, 156] on div "debate" at bounding box center [500, 172] width 761 height 64
click at [218, 157] on icon "button" at bounding box center [212, 161] width 21 height 21
click at [584, 256] on icon "button" at bounding box center [579, 258] width 21 height 21
click at [585, 363] on icon "button" at bounding box center [572, 350] width 28 height 28
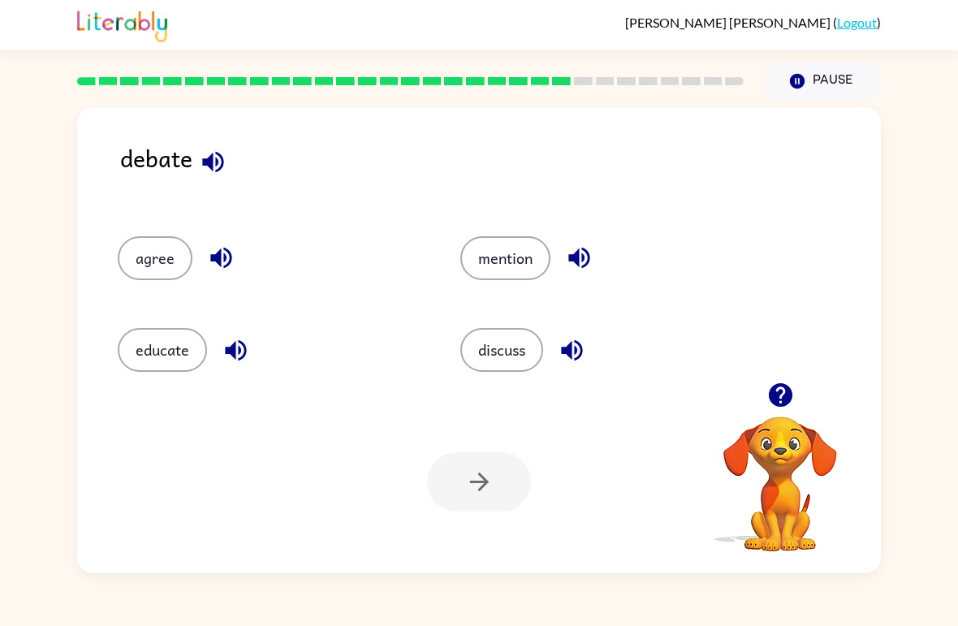
click at [511, 348] on button "discuss" at bounding box center [502, 350] width 83 height 44
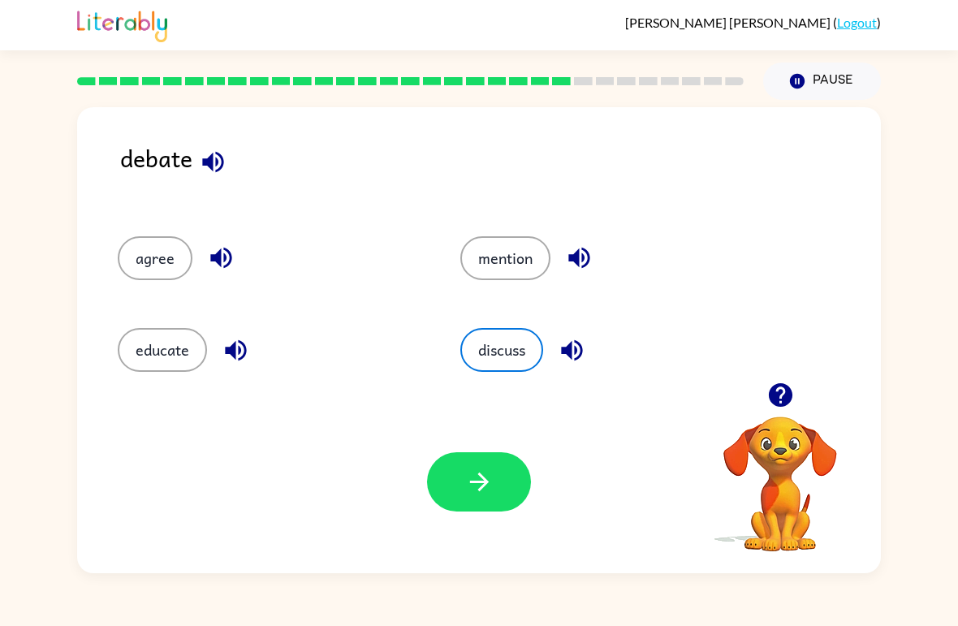
click at [501, 382] on div "discuss" at bounding box center [601, 343] width 343 height 92
click at [500, 382] on div "discuss" at bounding box center [601, 343] width 343 height 92
click at [495, 469] on button "button" at bounding box center [479, 481] width 104 height 59
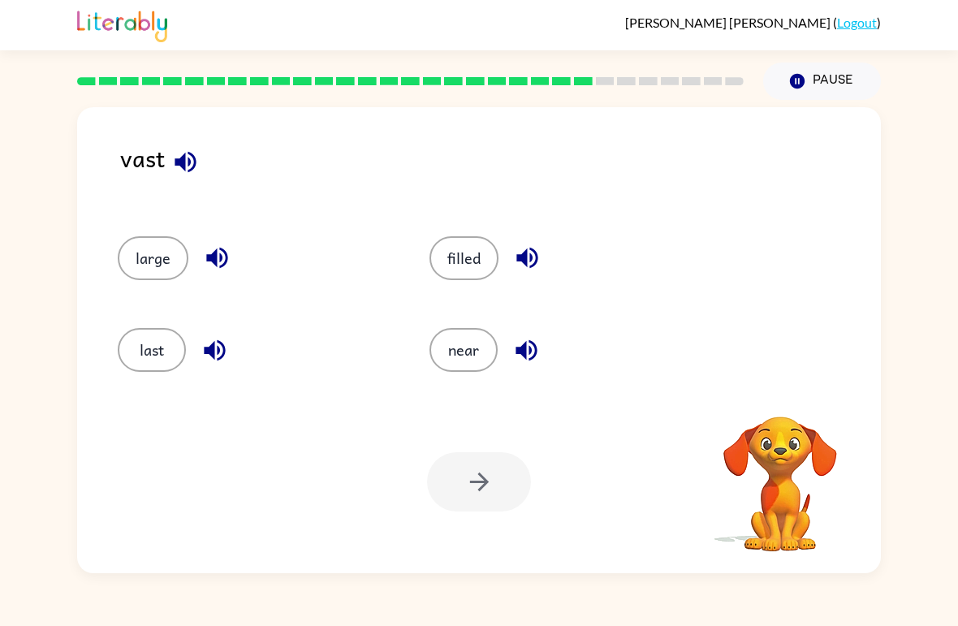
click at [180, 167] on icon "button" at bounding box center [185, 161] width 21 height 21
click at [184, 161] on icon "button" at bounding box center [185, 161] width 21 height 21
click at [478, 349] on button "near" at bounding box center [464, 350] width 68 height 44
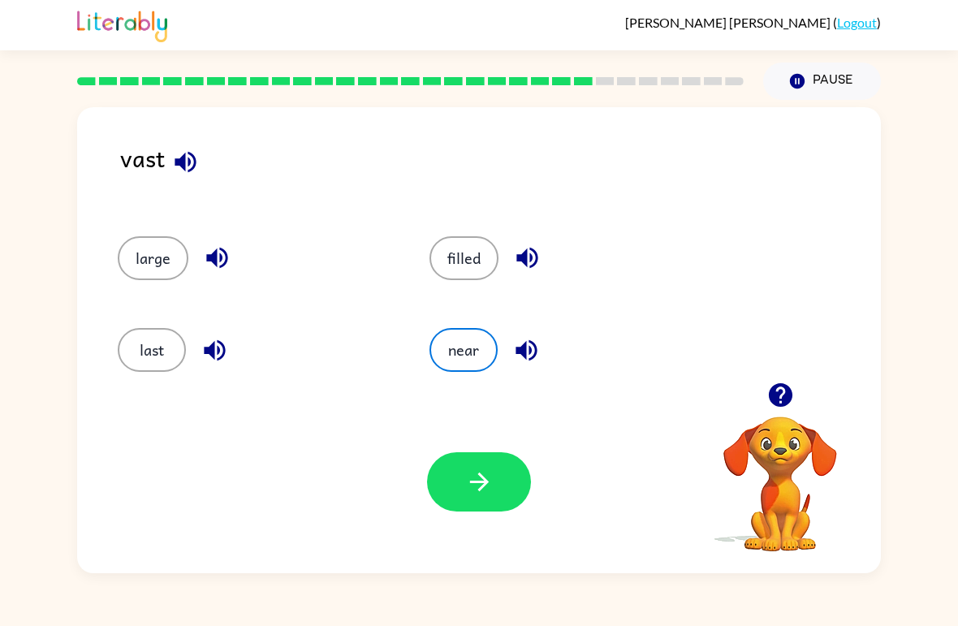
click at [506, 485] on button "button" at bounding box center [479, 481] width 104 height 59
click at [867, 18] on link "Logout" at bounding box center [857, 22] width 40 height 15
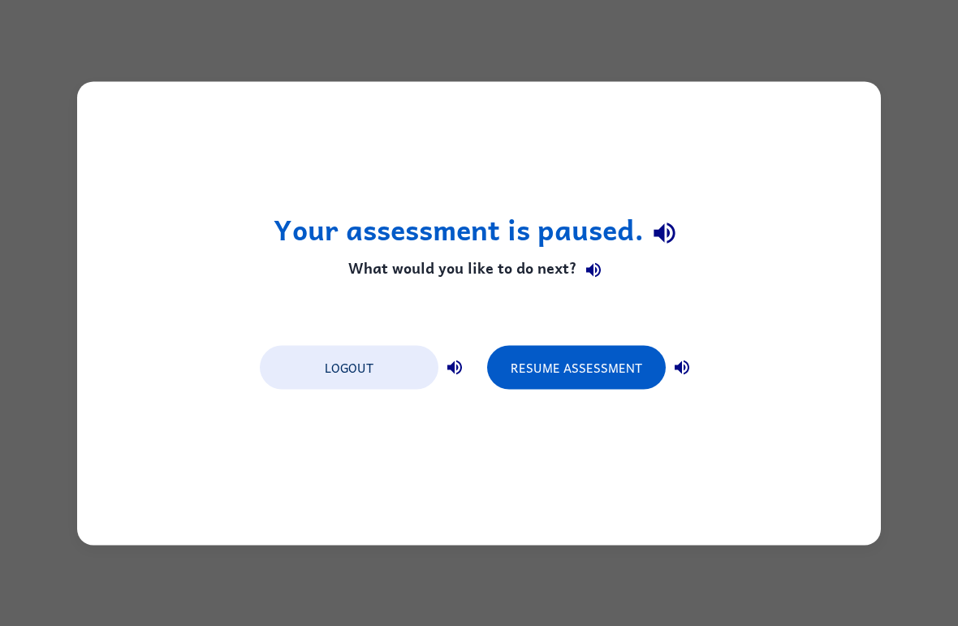
click at [674, 236] on icon "button" at bounding box center [664, 233] width 21 height 21
click at [546, 352] on button "Resume Assessment" at bounding box center [576, 367] width 179 height 44
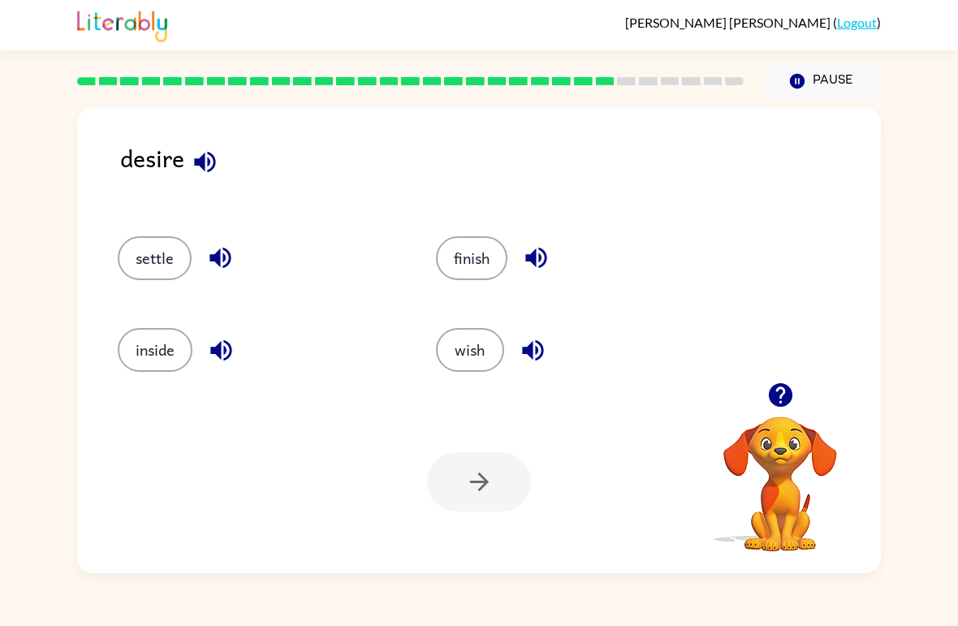
click at [198, 166] on icon "button" at bounding box center [204, 161] width 21 height 21
click at [223, 247] on icon "button" at bounding box center [220, 258] width 28 height 28
click at [163, 271] on button "settle" at bounding box center [155, 258] width 74 height 44
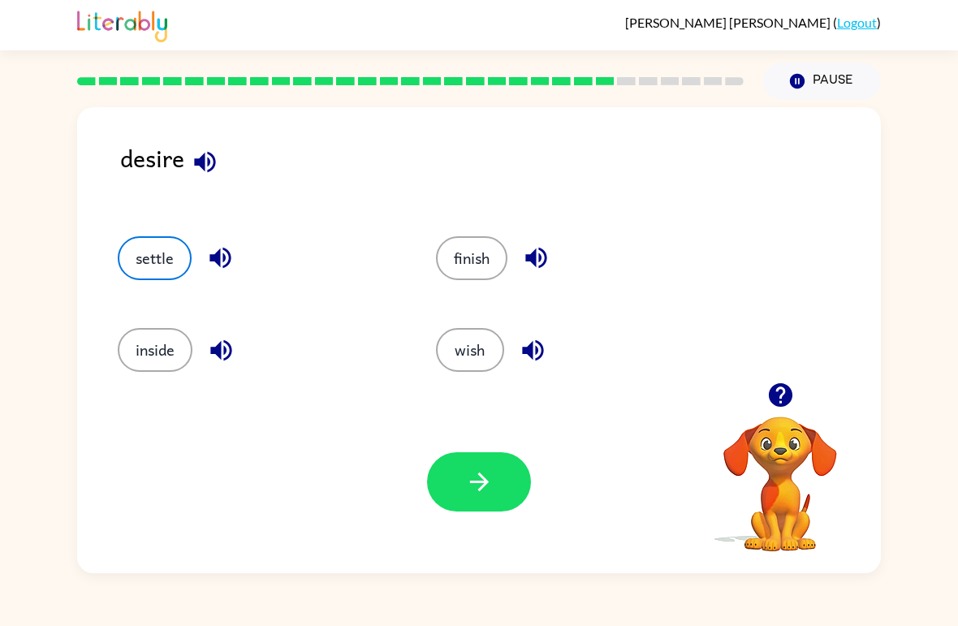
click at [494, 483] on button "button" at bounding box center [479, 481] width 104 height 59
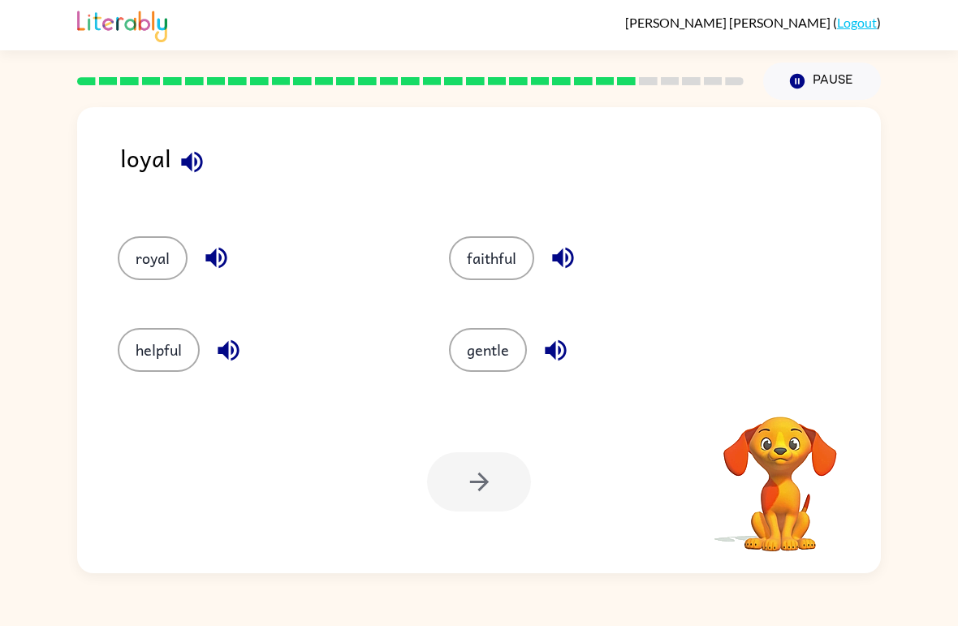
click at [194, 175] on icon "button" at bounding box center [192, 162] width 28 height 28
click at [204, 167] on icon "button" at bounding box center [192, 162] width 28 height 28
click at [573, 246] on icon "button" at bounding box center [563, 258] width 28 height 28
click at [559, 357] on icon "button" at bounding box center [556, 350] width 28 height 28
click at [245, 361] on button "button" at bounding box center [228, 350] width 41 height 41
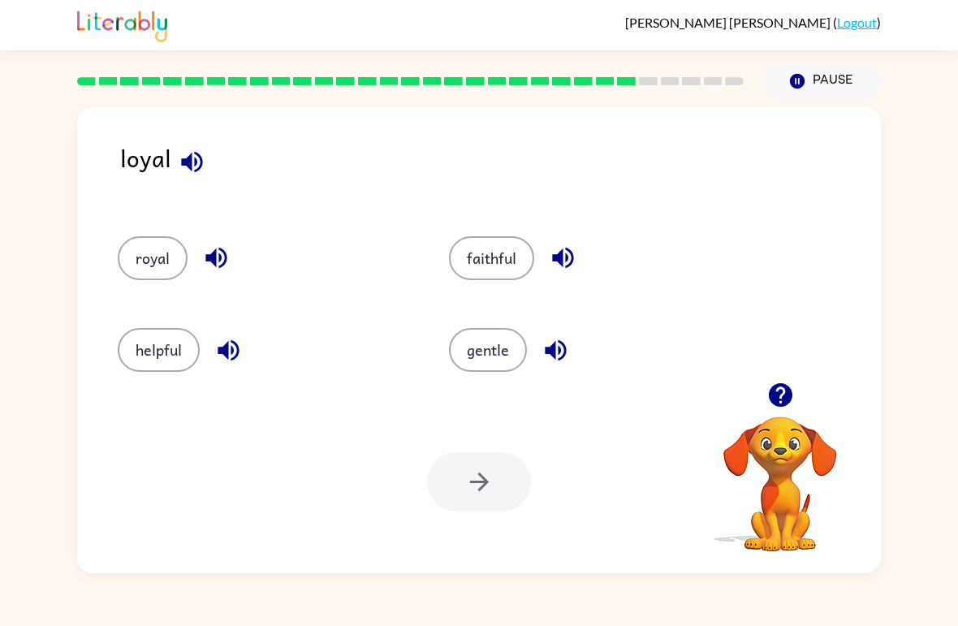
click at [229, 253] on icon "button" at bounding box center [216, 258] width 28 height 28
click at [467, 469] on div at bounding box center [479, 481] width 104 height 59
click at [160, 322] on div "helpful" at bounding box center [252, 343] width 331 height 92
click at [166, 340] on button "helpful" at bounding box center [159, 350] width 82 height 44
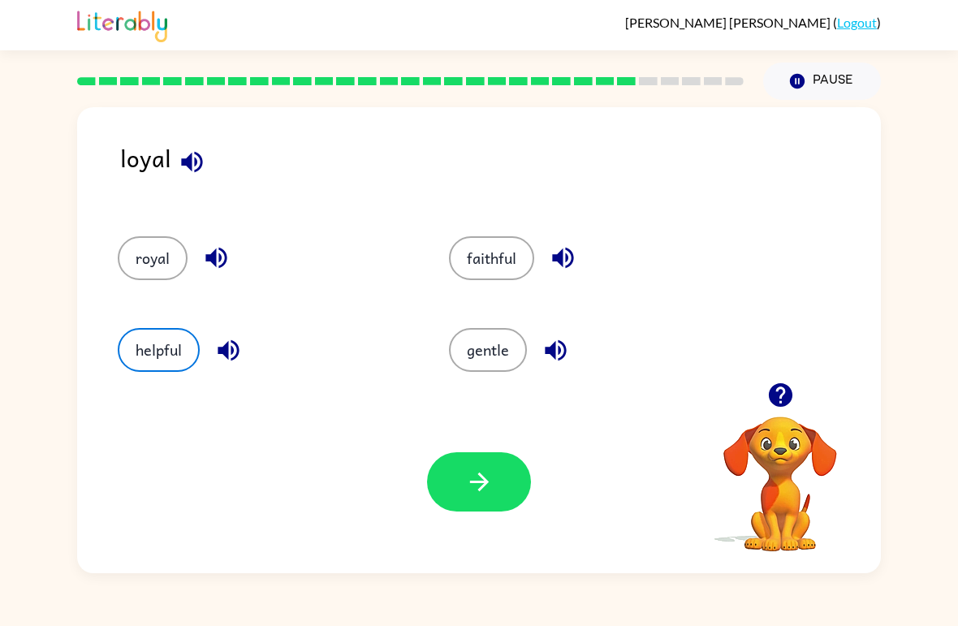
click at [513, 504] on button "button" at bounding box center [479, 481] width 104 height 59
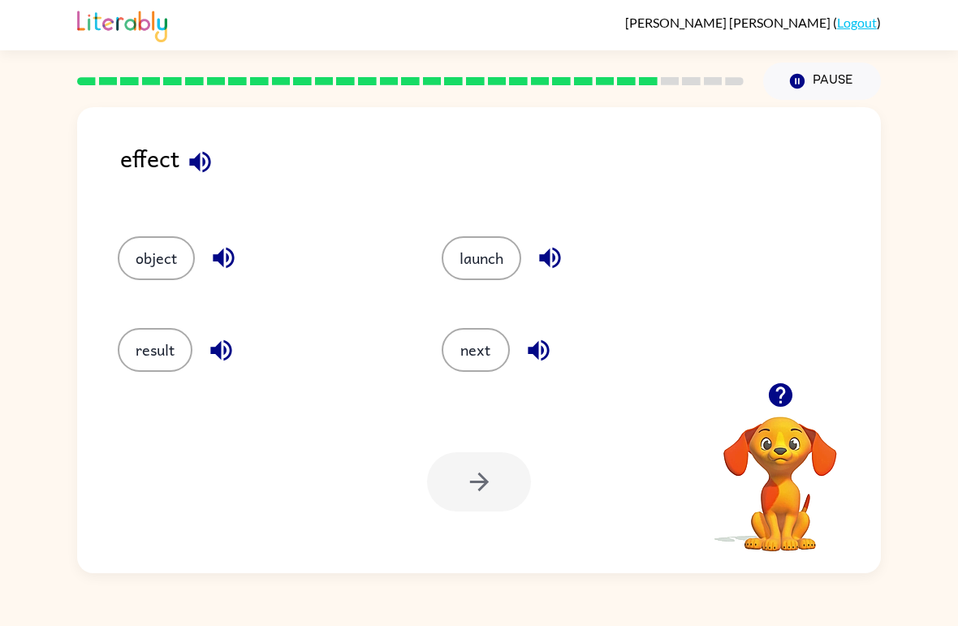
click at [155, 246] on button "object" at bounding box center [156, 258] width 77 height 44
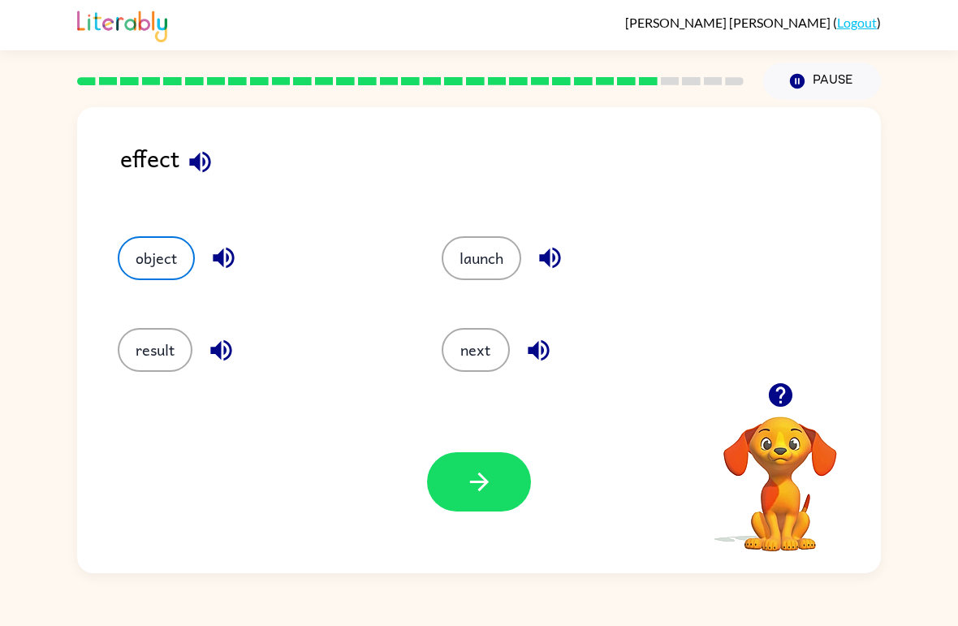
click at [452, 479] on button "button" at bounding box center [479, 481] width 104 height 59
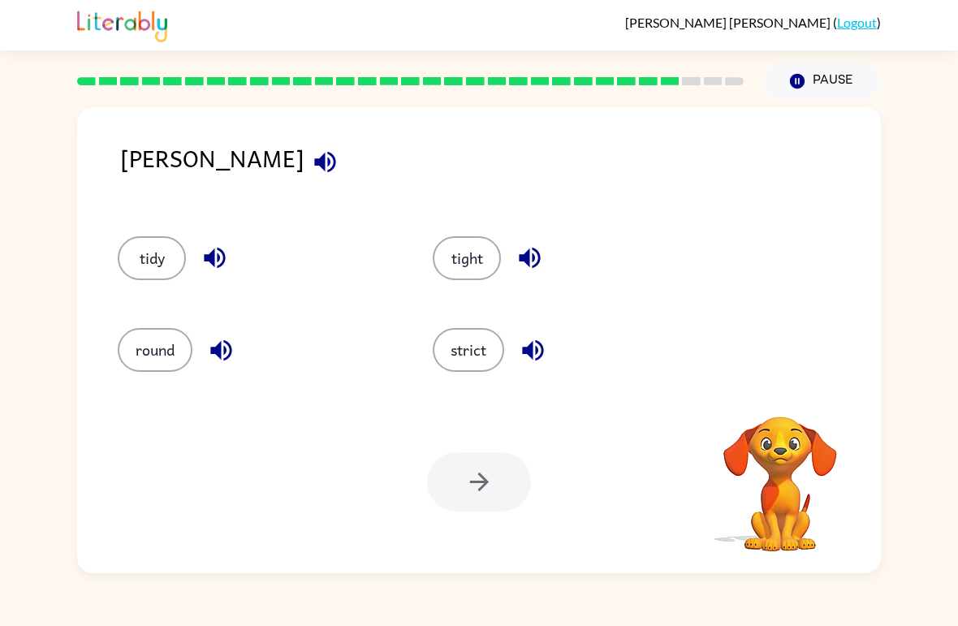
click at [311, 152] on icon "button" at bounding box center [325, 162] width 28 height 28
click at [146, 249] on button "tidy" at bounding box center [152, 258] width 68 height 44
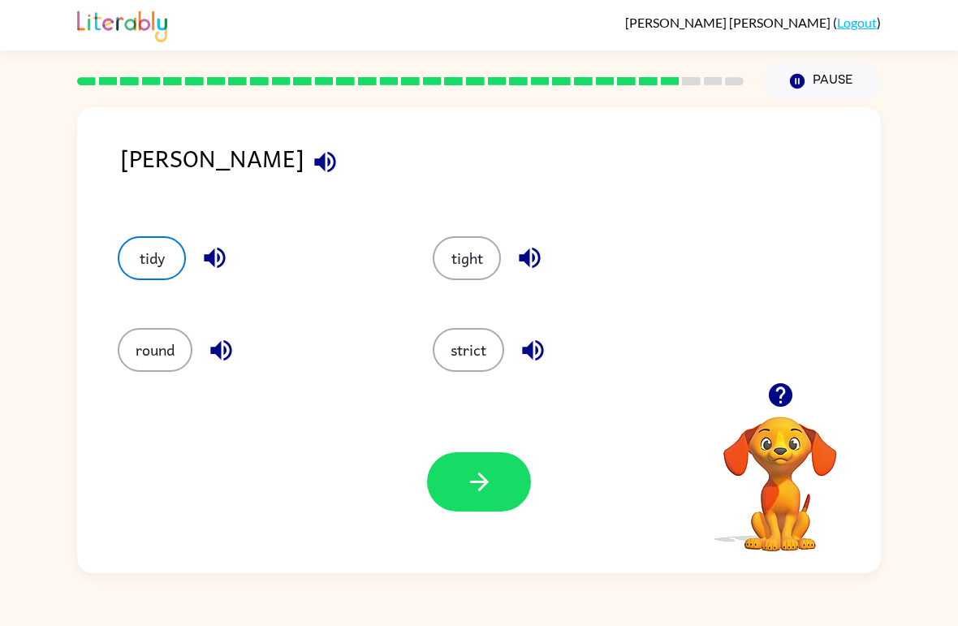
click at [471, 486] on icon "button" at bounding box center [479, 482] width 28 height 28
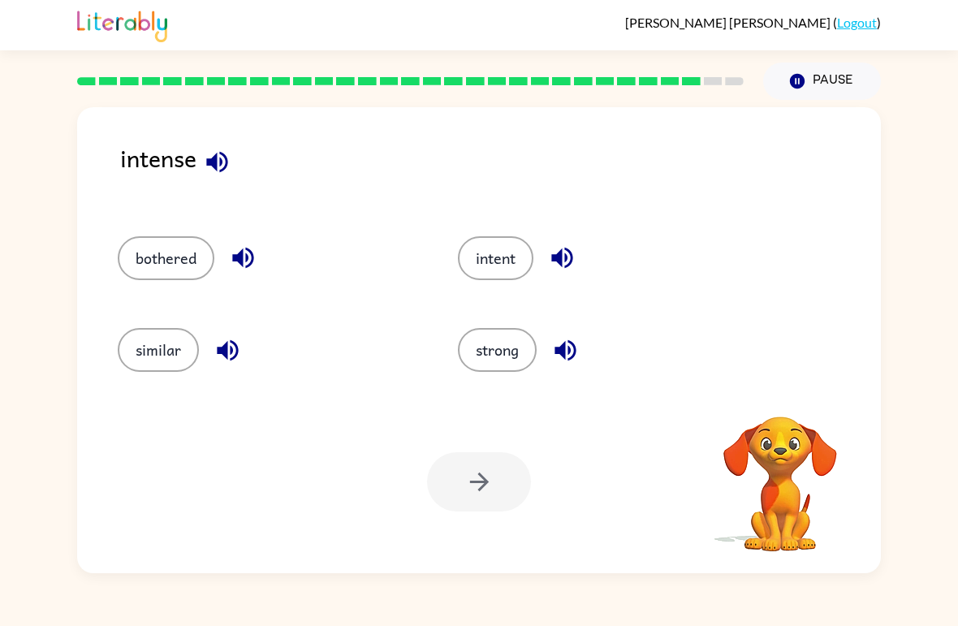
click at [212, 167] on icon "button" at bounding box center [217, 162] width 28 height 28
click at [217, 156] on icon "button" at bounding box center [216, 161] width 21 height 21
click at [217, 158] on icon "button" at bounding box center [216, 161] width 21 height 21
click at [219, 161] on icon "button" at bounding box center [217, 162] width 28 height 28
click at [234, 141] on div "intense" at bounding box center [500, 172] width 761 height 64
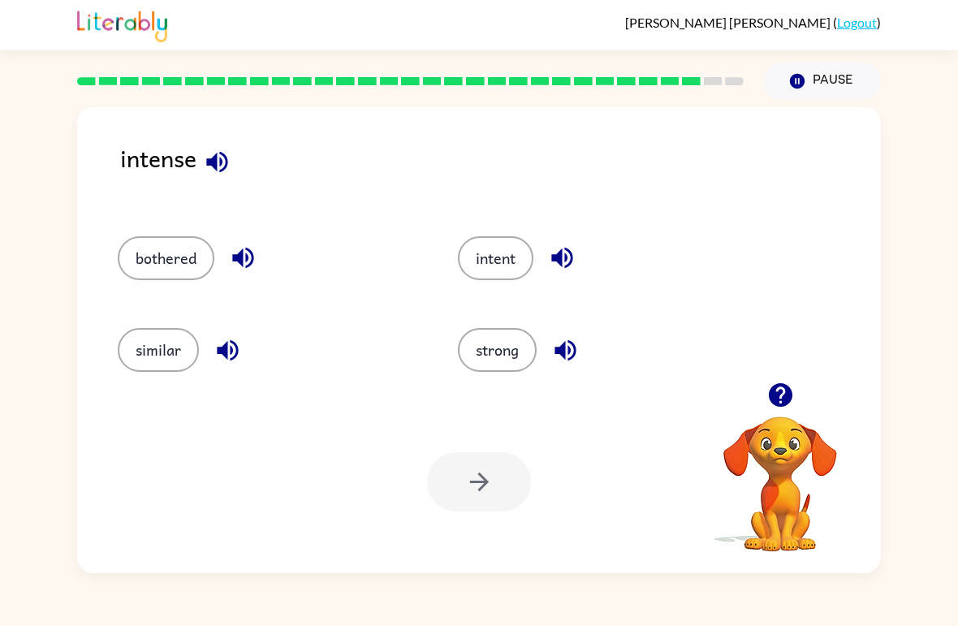
click at [247, 256] on icon "button" at bounding box center [242, 258] width 21 height 21
click at [162, 334] on button "similar" at bounding box center [158, 350] width 81 height 44
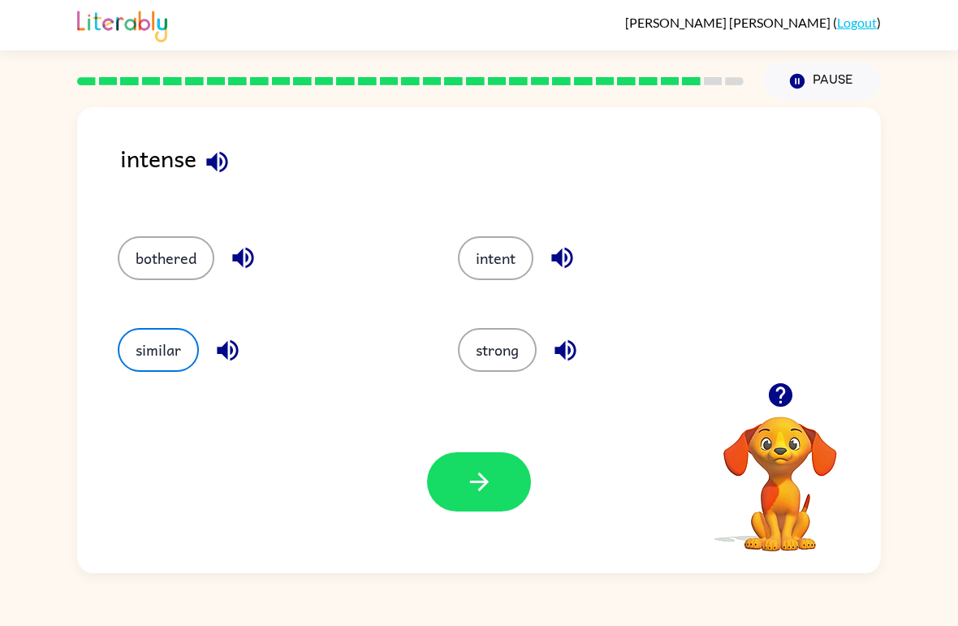
click at [493, 476] on icon "button" at bounding box center [479, 482] width 28 height 28
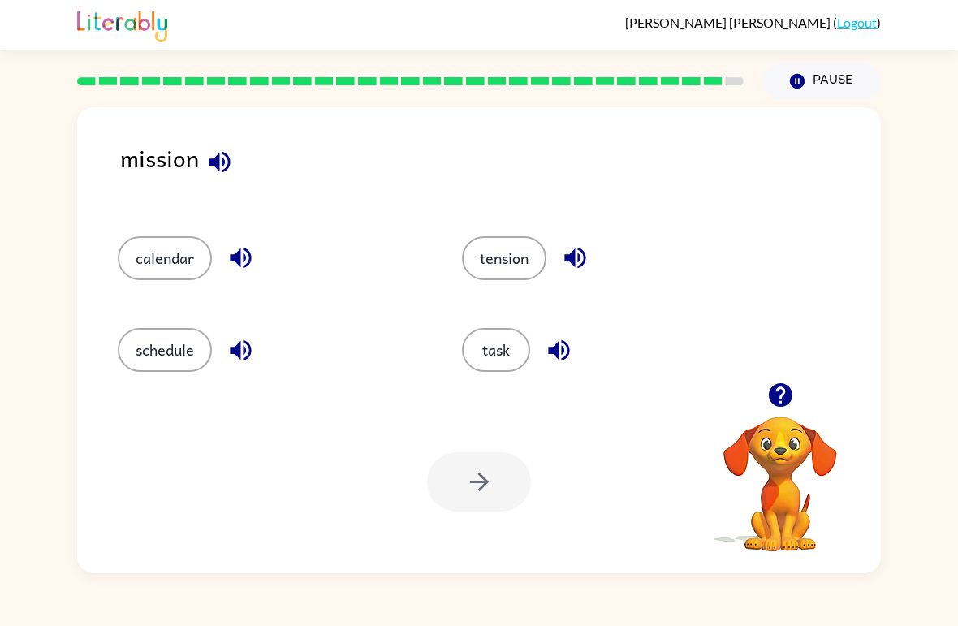
click at [208, 153] on icon "button" at bounding box center [220, 162] width 28 height 28
click at [233, 358] on icon "button" at bounding box center [241, 350] width 28 height 28
click at [247, 260] on icon "button" at bounding box center [241, 258] width 28 height 28
click at [585, 264] on icon "button" at bounding box center [575, 258] width 21 height 21
click at [559, 363] on icon "button" at bounding box center [559, 350] width 28 height 28
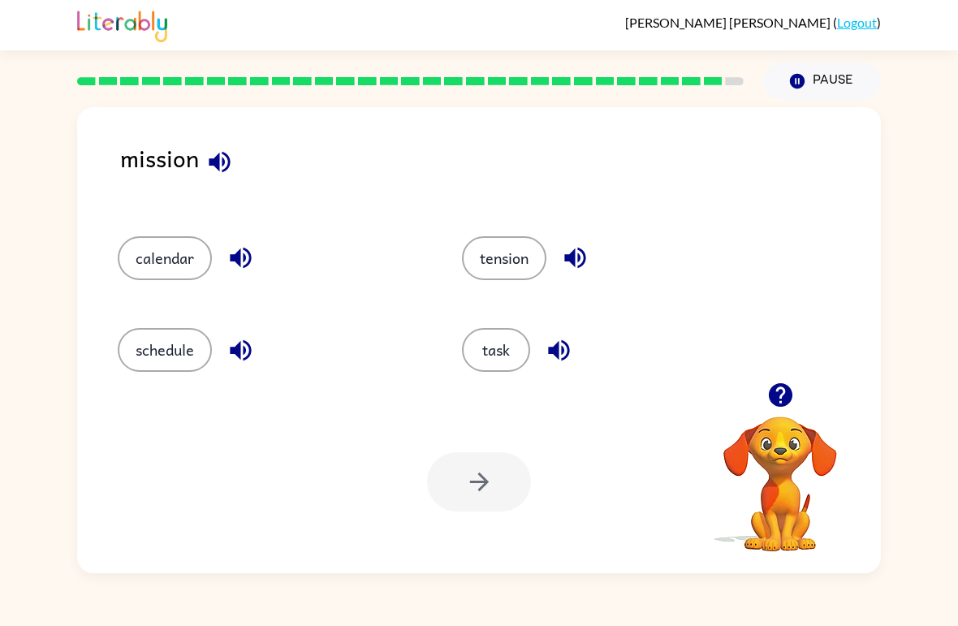
click at [482, 355] on button "task" at bounding box center [496, 350] width 68 height 44
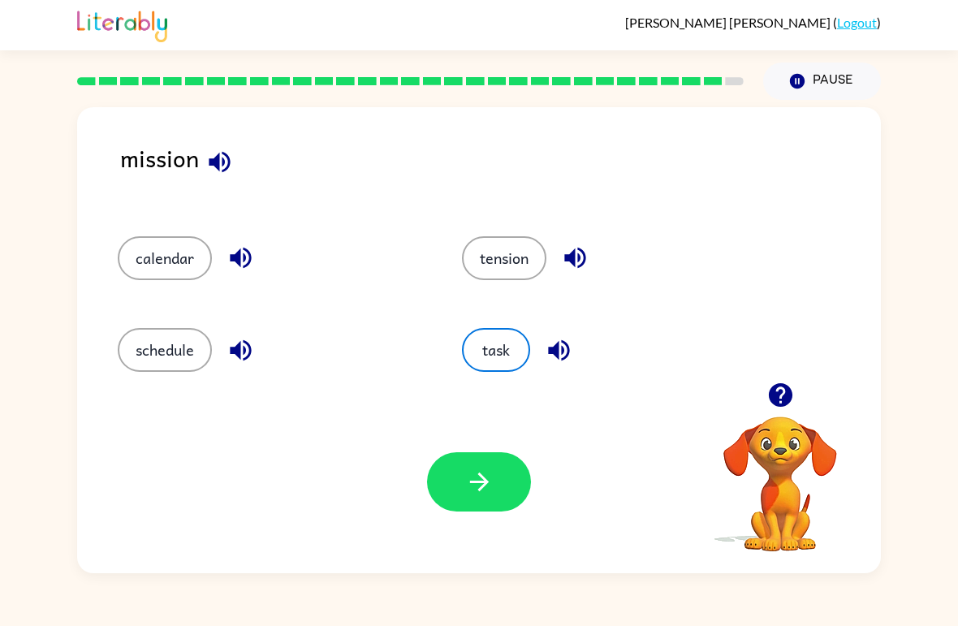
click at [448, 486] on button "button" at bounding box center [479, 481] width 104 height 59
